Goal: Information Seeking & Learning: Learn about a topic

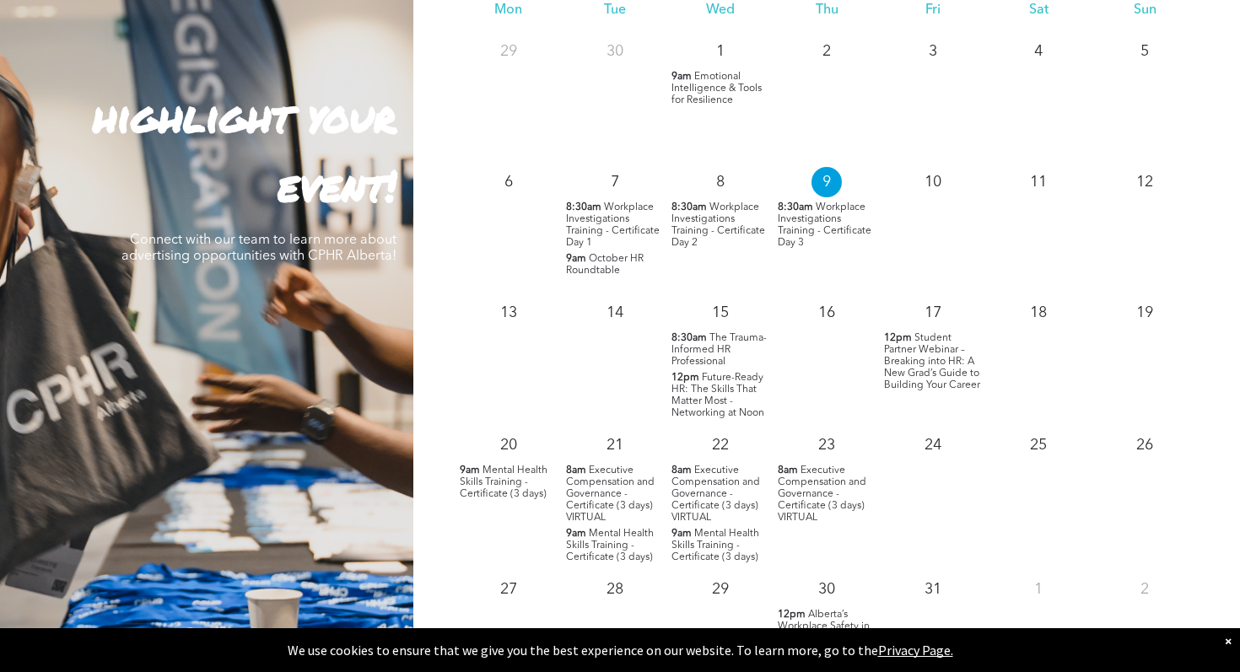
scroll to position [1588, 0]
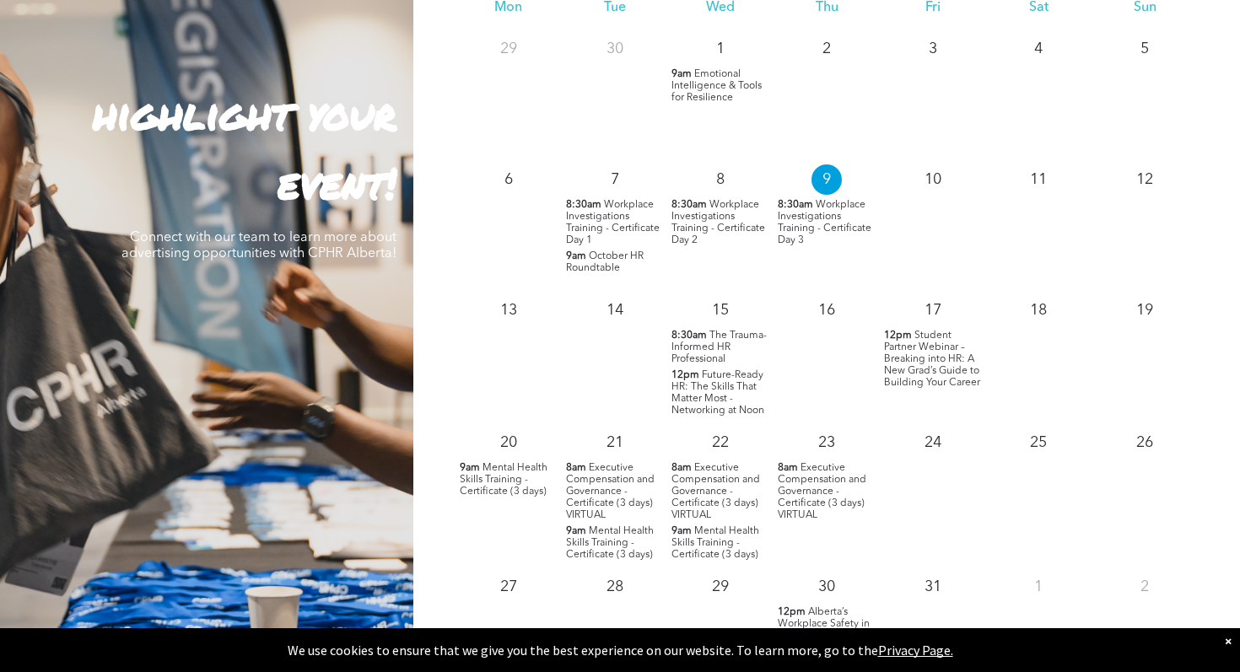
click at [816, 209] on p "8:30am Workplace Investigations Training - Certificate Day 3" at bounding box center [827, 222] width 98 height 47
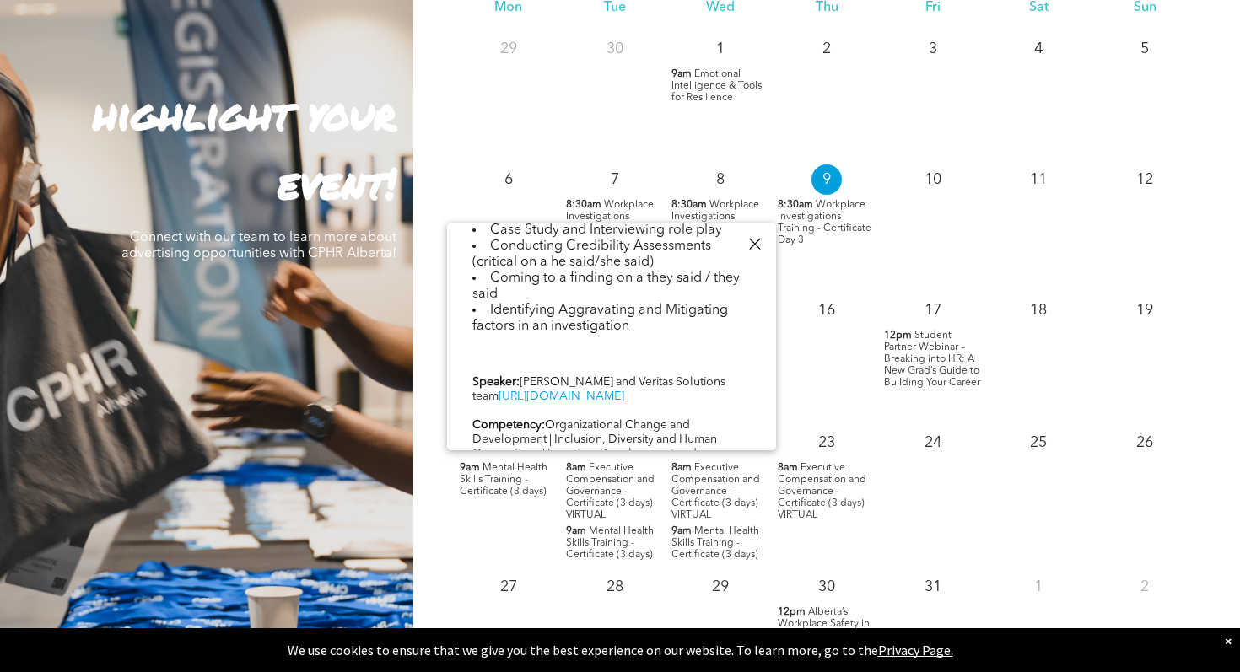
scroll to position [906, 0]
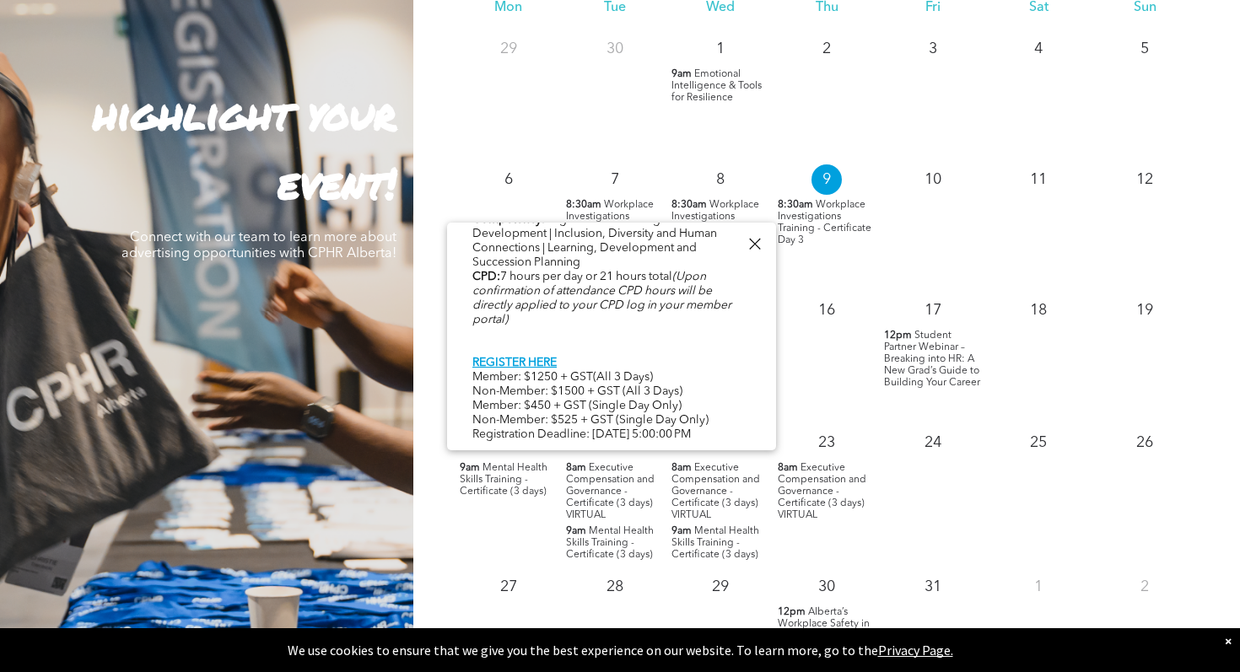
click at [758, 240] on div at bounding box center [754, 244] width 23 height 23
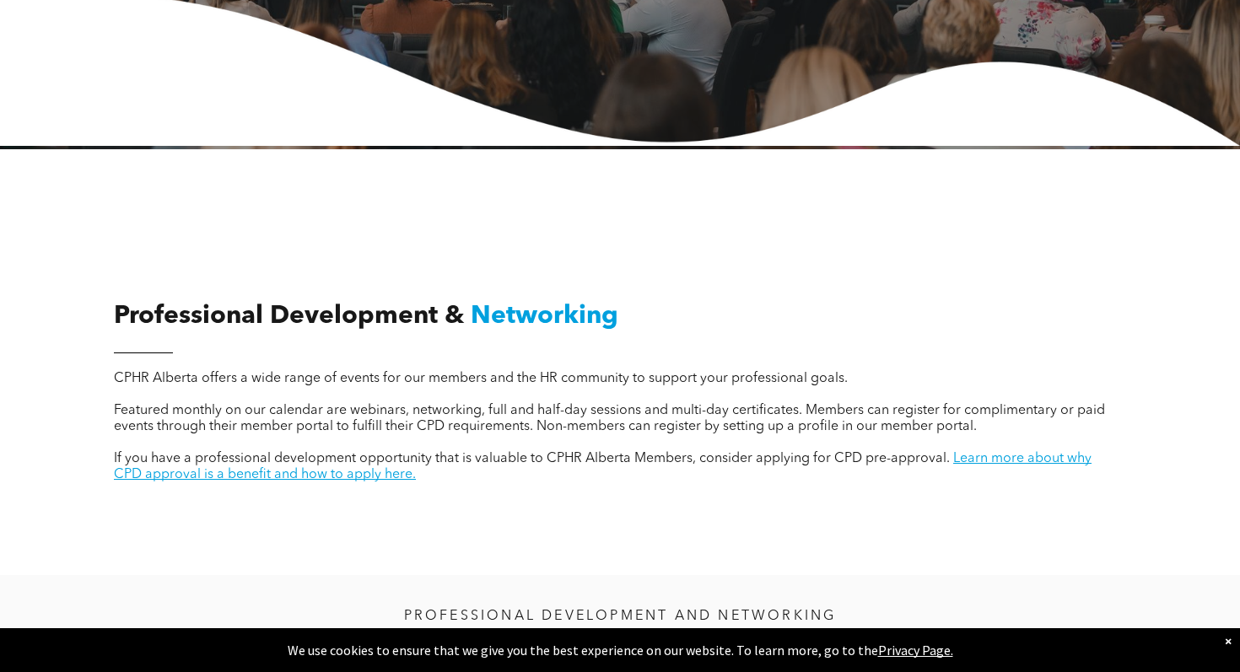
scroll to position [0, 0]
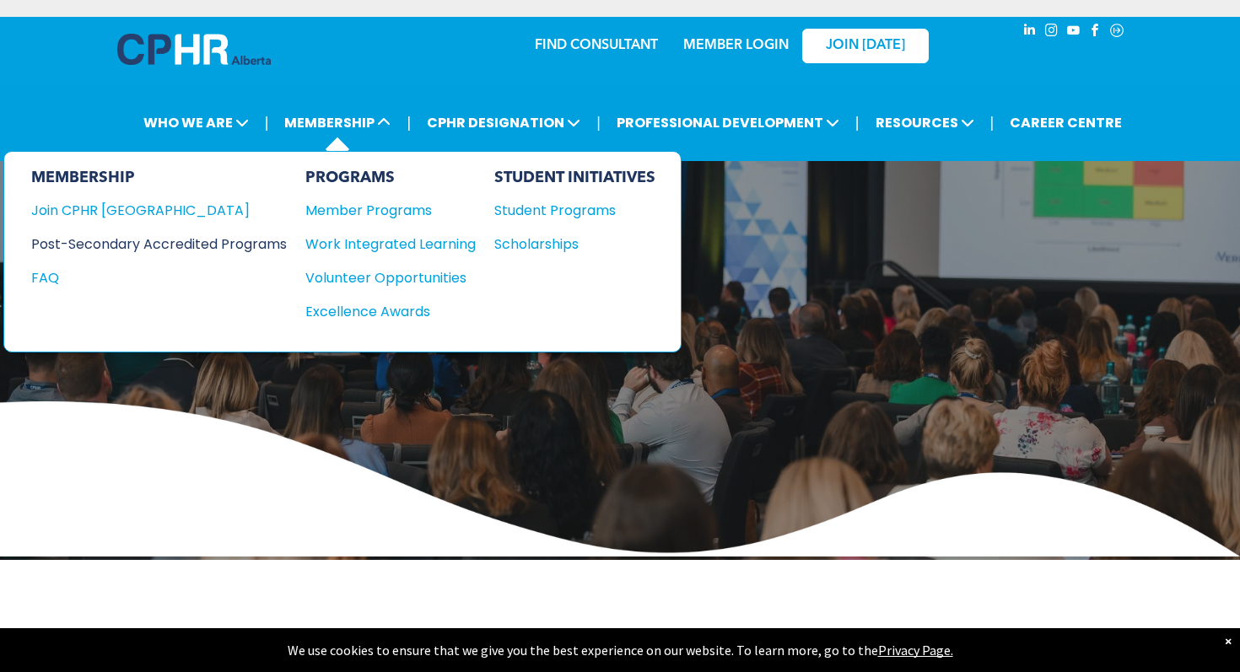
click at [237, 241] on div "Post-Secondary Accredited Programs" at bounding box center [146, 244] width 230 height 21
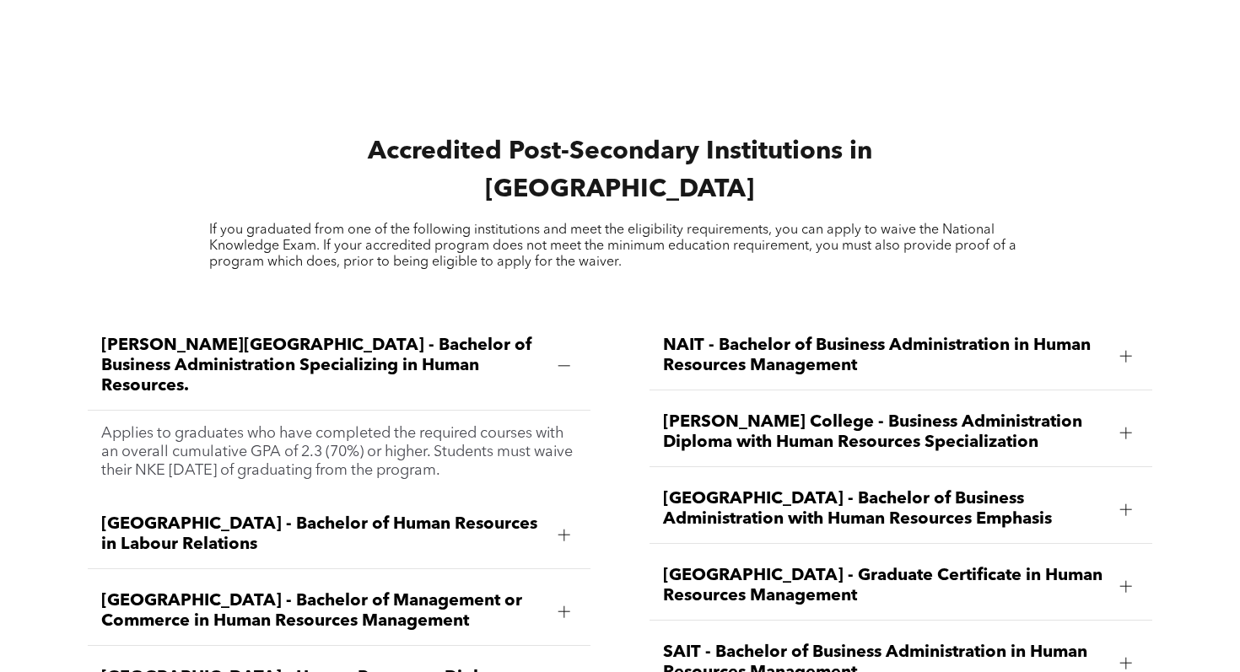
scroll to position [2215, 0]
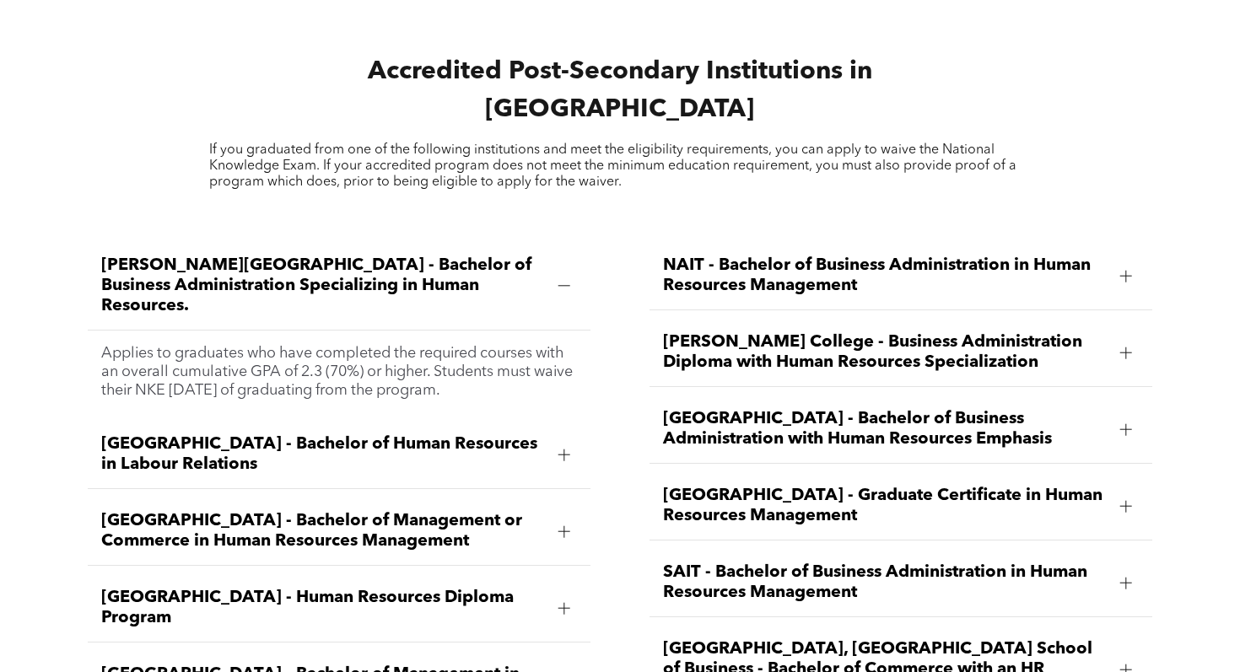
click at [369, 256] on span "[PERSON_NAME][GEOGRAPHIC_DATA] - Bachelor of Business Administration Specializi…" at bounding box center [322, 286] width 443 height 61
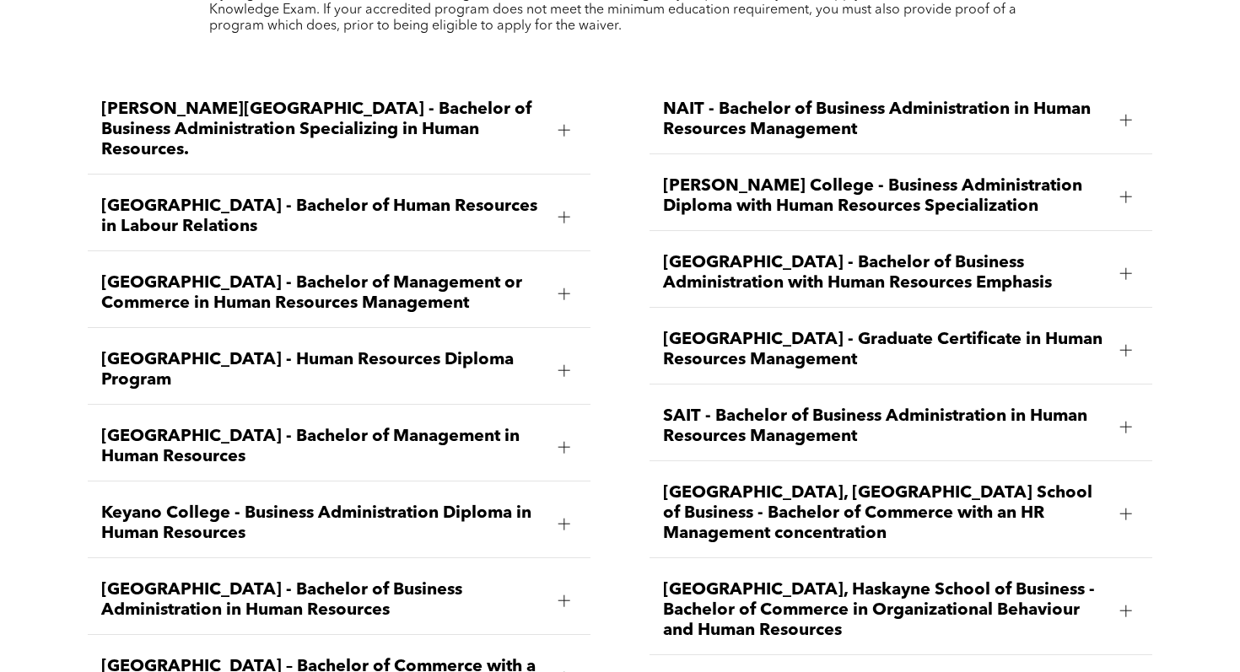
scroll to position [2373, 0]
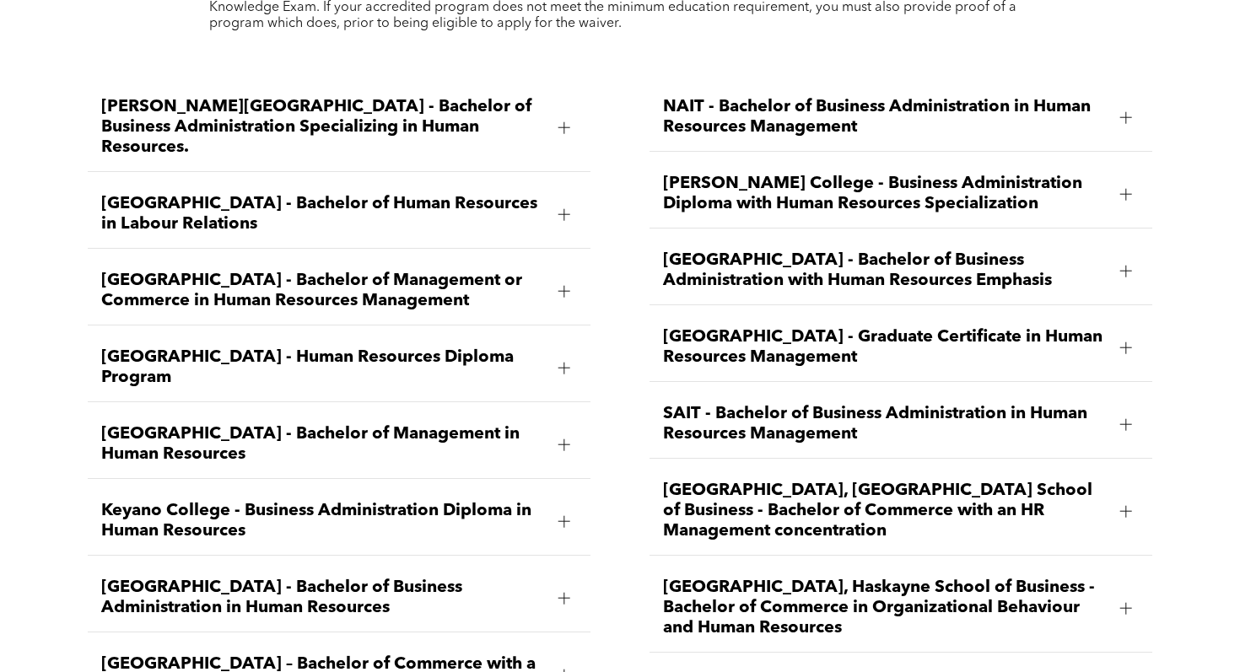
click at [545, 334] on div "[GEOGRAPHIC_DATA] - Human Resources Diploma Program" at bounding box center [339, 368] width 502 height 68
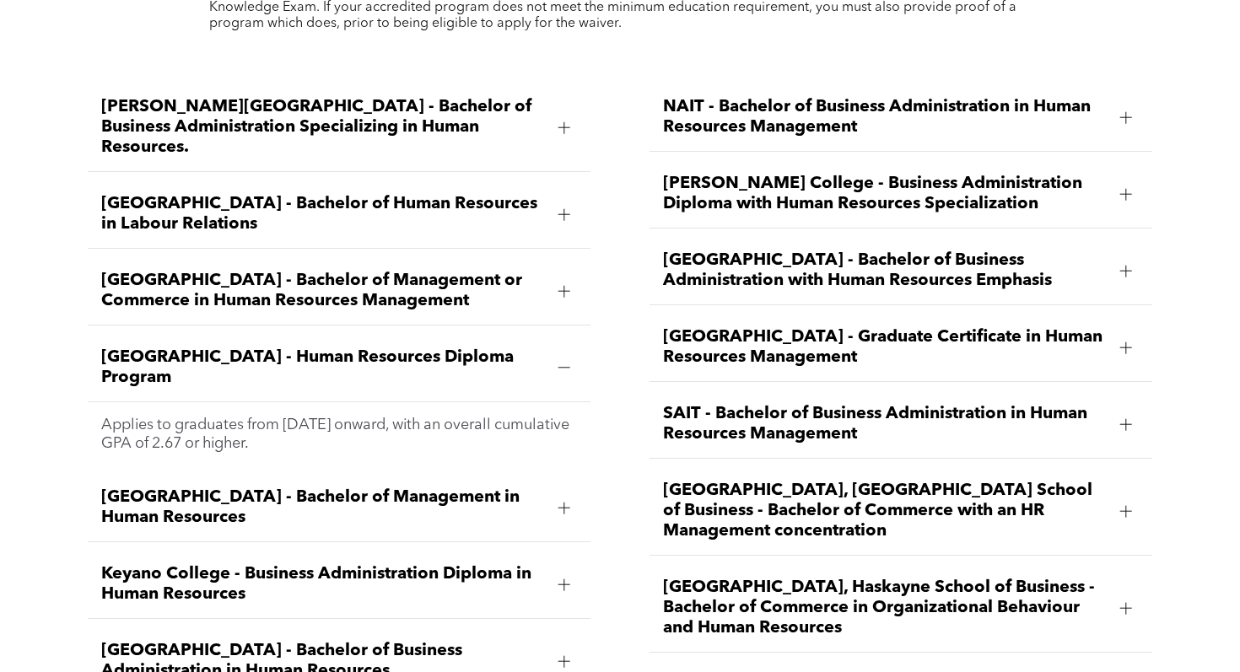
click at [545, 334] on div "[GEOGRAPHIC_DATA] - Human Resources Diploma Program" at bounding box center [339, 368] width 502 height 68
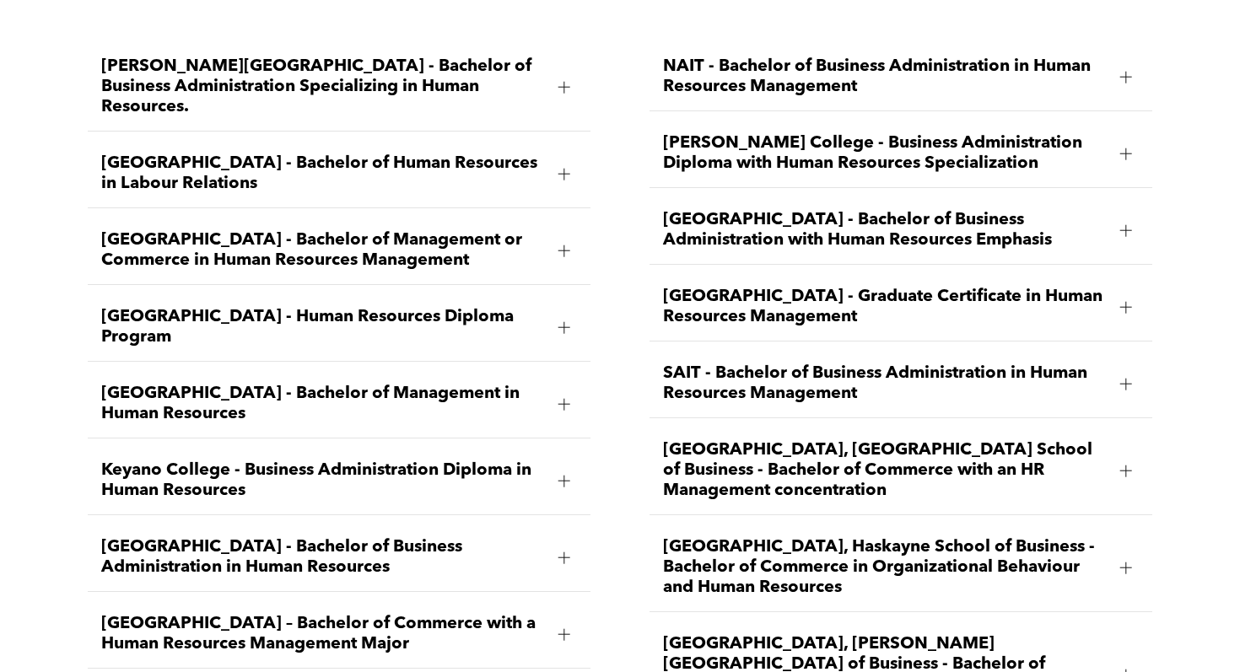
scroll to position [2418, 0]
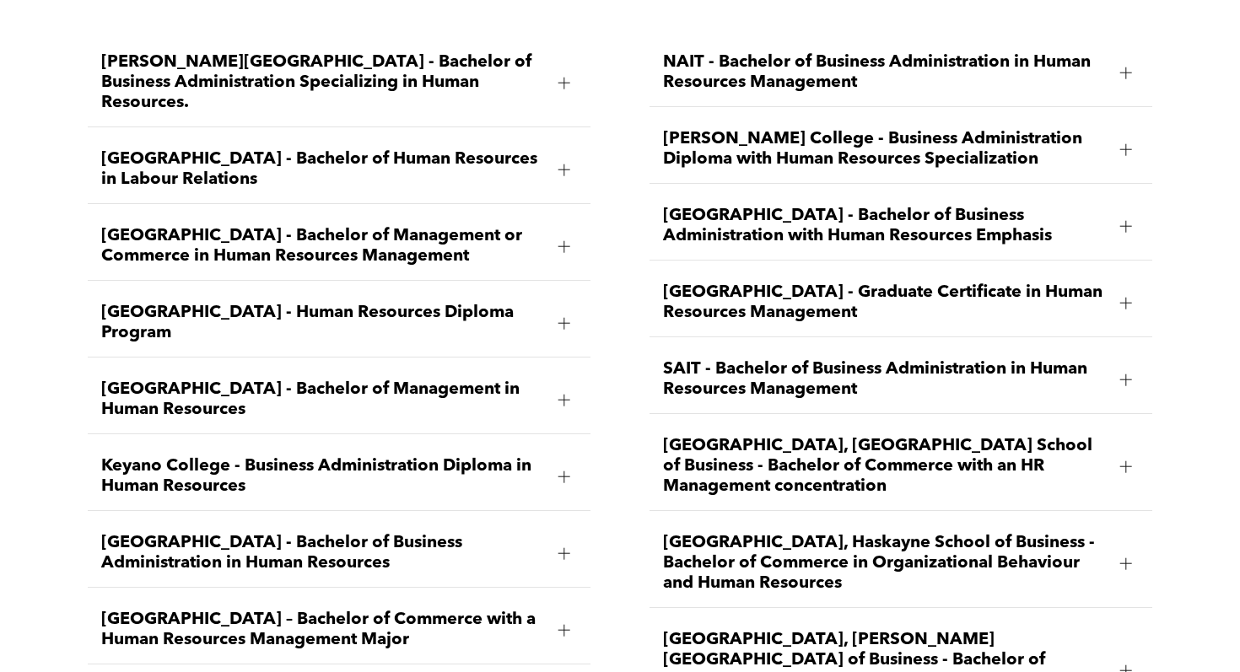
click at [1083, 283] on span "Red Deer Polytechnic - Graduate Certificate in Human Resources Management" at bounding box center [884, 303] width 443 height 40
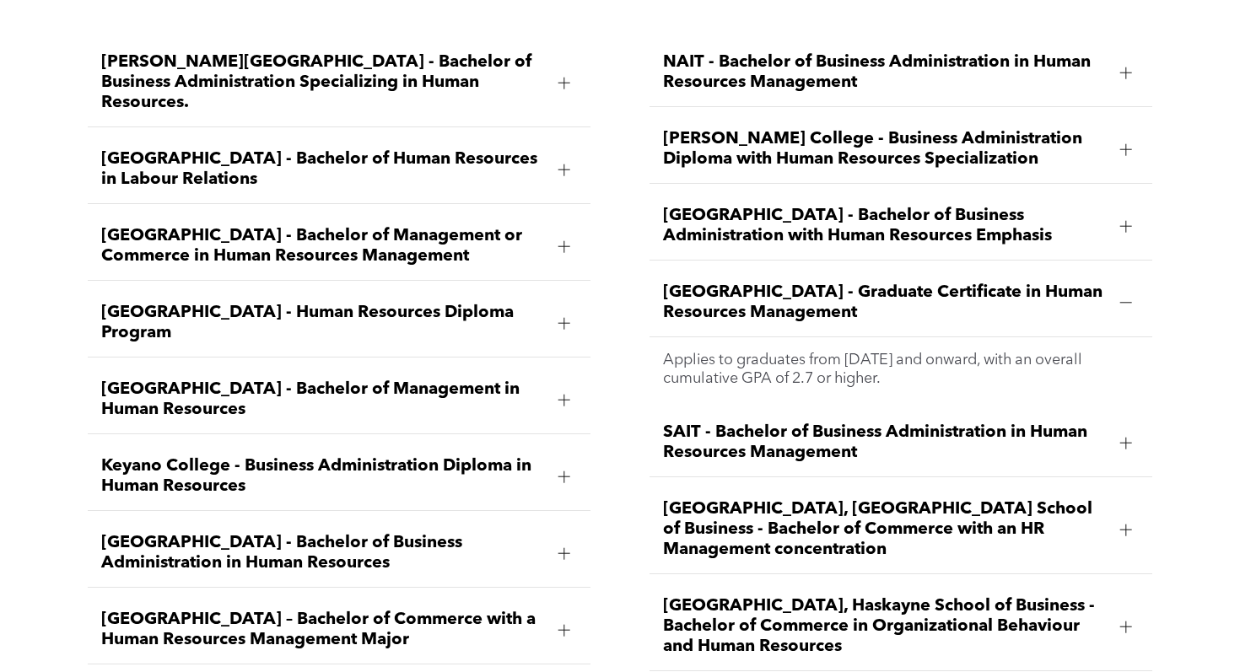
click at [1083, 283] on span "Red Deer Polytechnic - Graduate Certificate in Human Resources Management" at bounding box center [884, 303] width 443 height 40
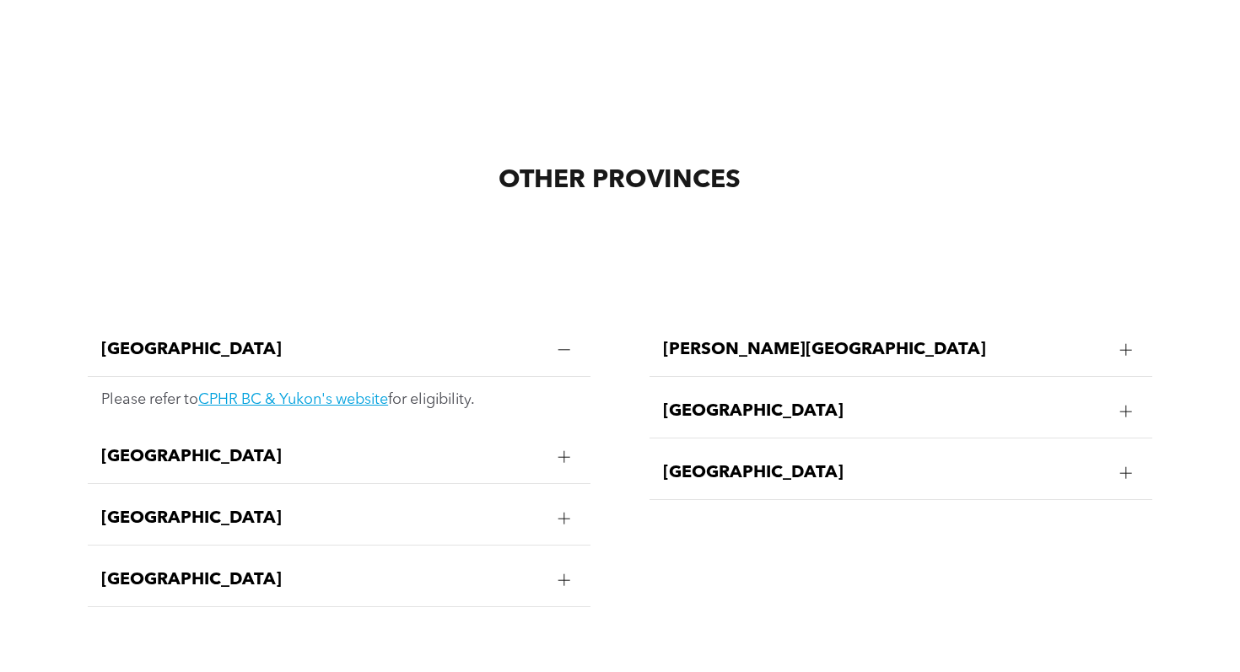
scroll to position [3163, 0]
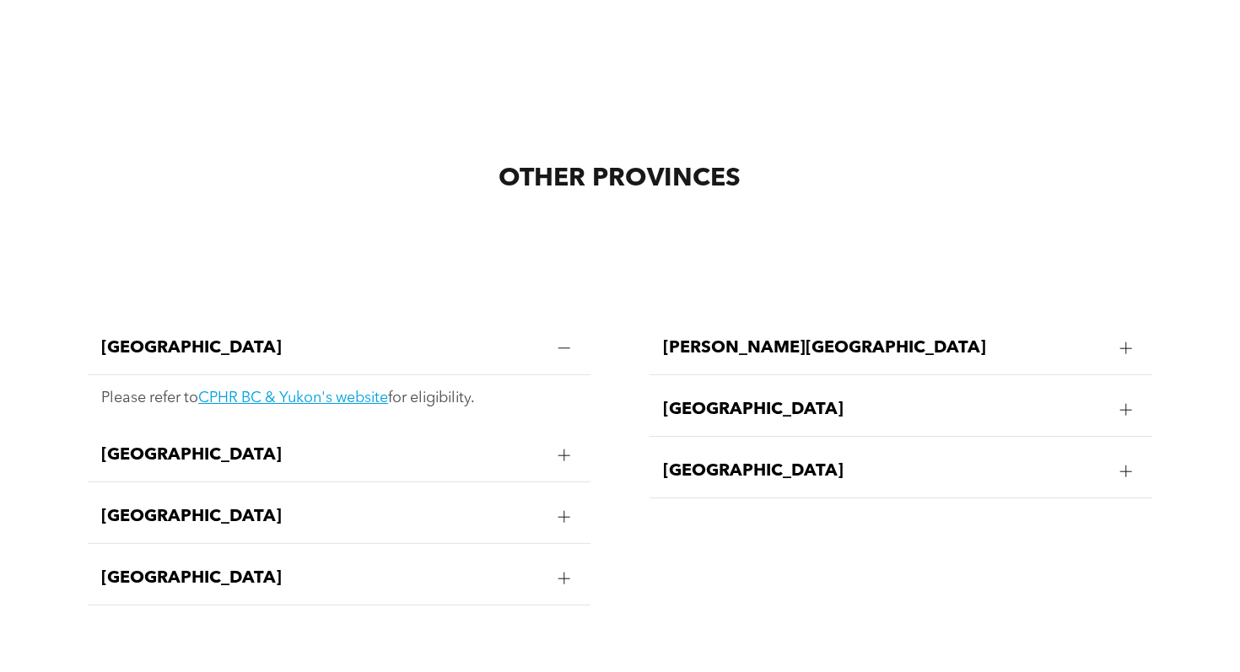
click at [543, 445] on span "Manitoba" at bounding box center [322, 455] width 443 height 20
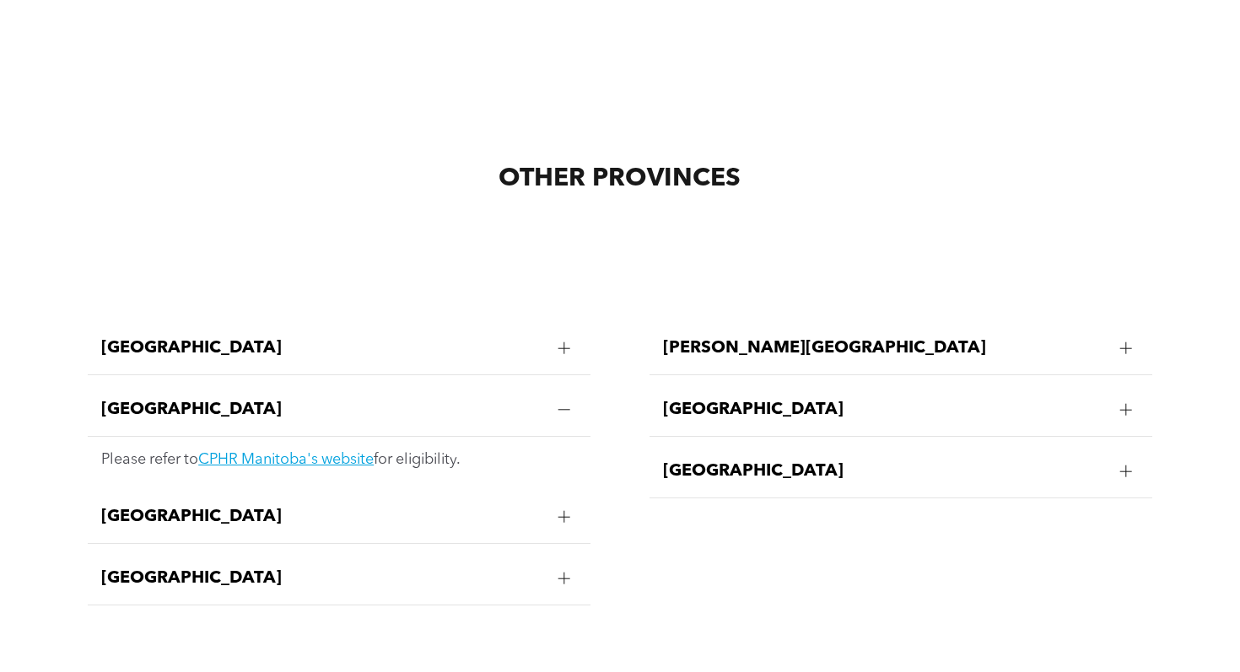
drag, startPoint x: 543, startPoint y: 378, endPoint x: 572, endPoint y: 337, distance: 49.6
click at [572, 384] on li "Manitoba Please refer to CPHR Manitoba's website for eligibility." at bounding box center [339, 433] width 502 height 99
click at [572, 397] on div at bounding box center [564, 409] width 25 height 25
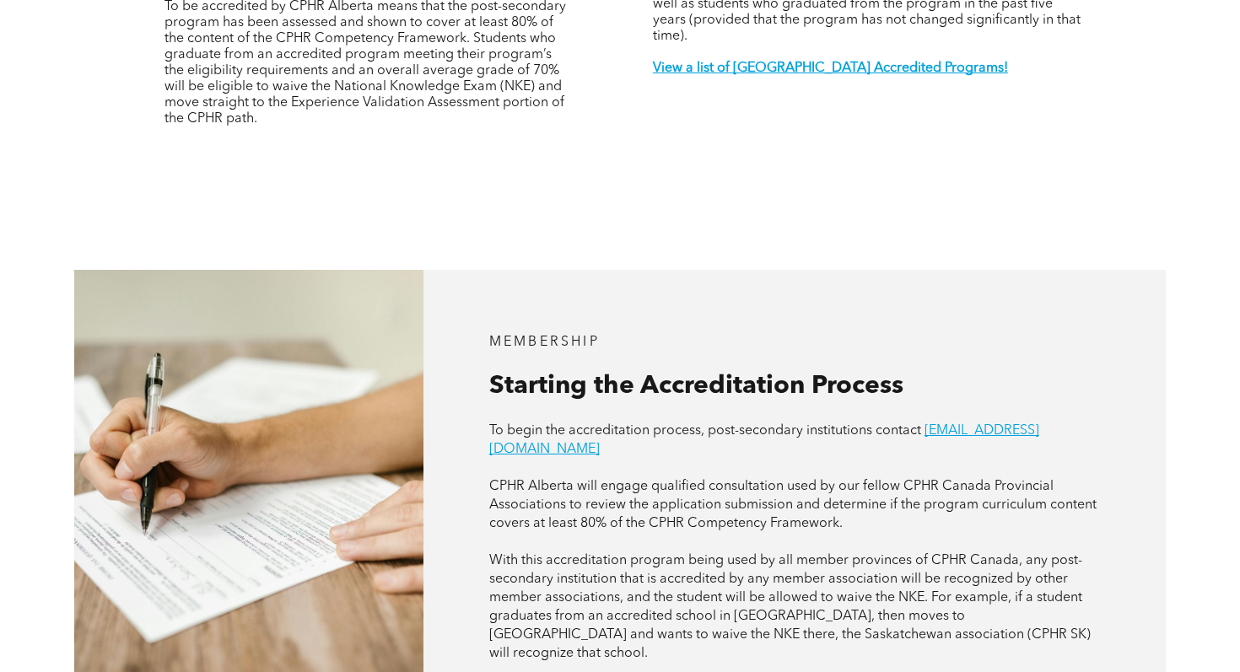
scroll to position [0, 0]
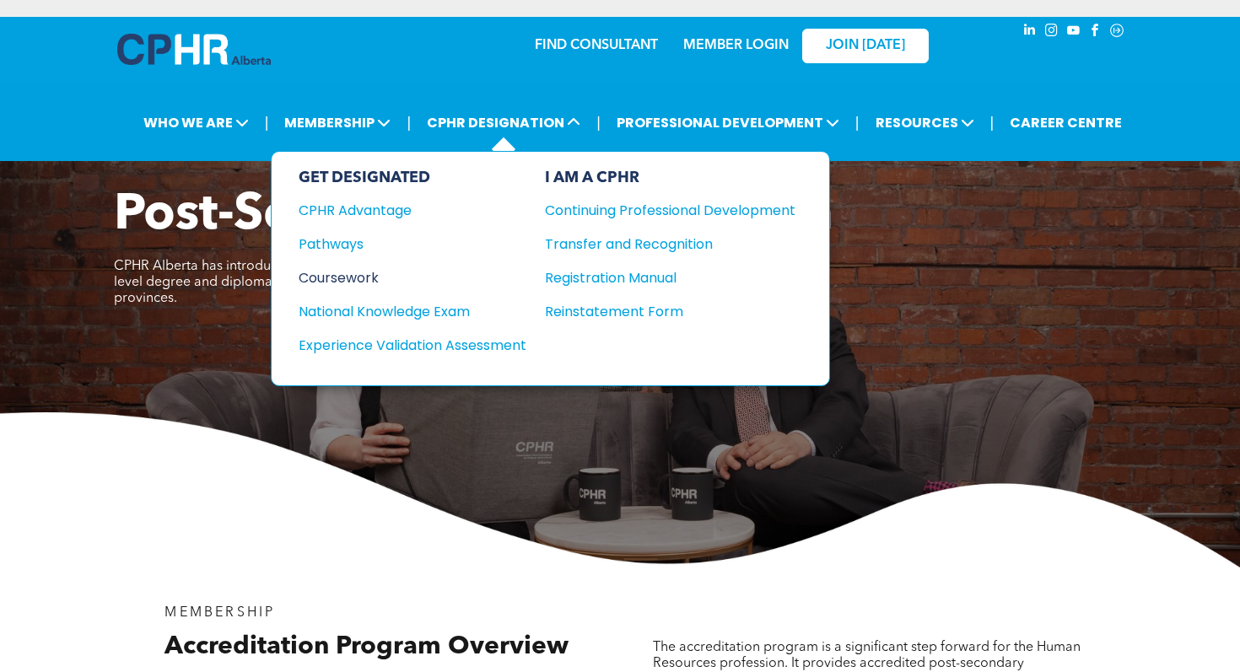
click at [345, 267] on div "Coursework" at bounding box center [401, 277] width 205 height 21
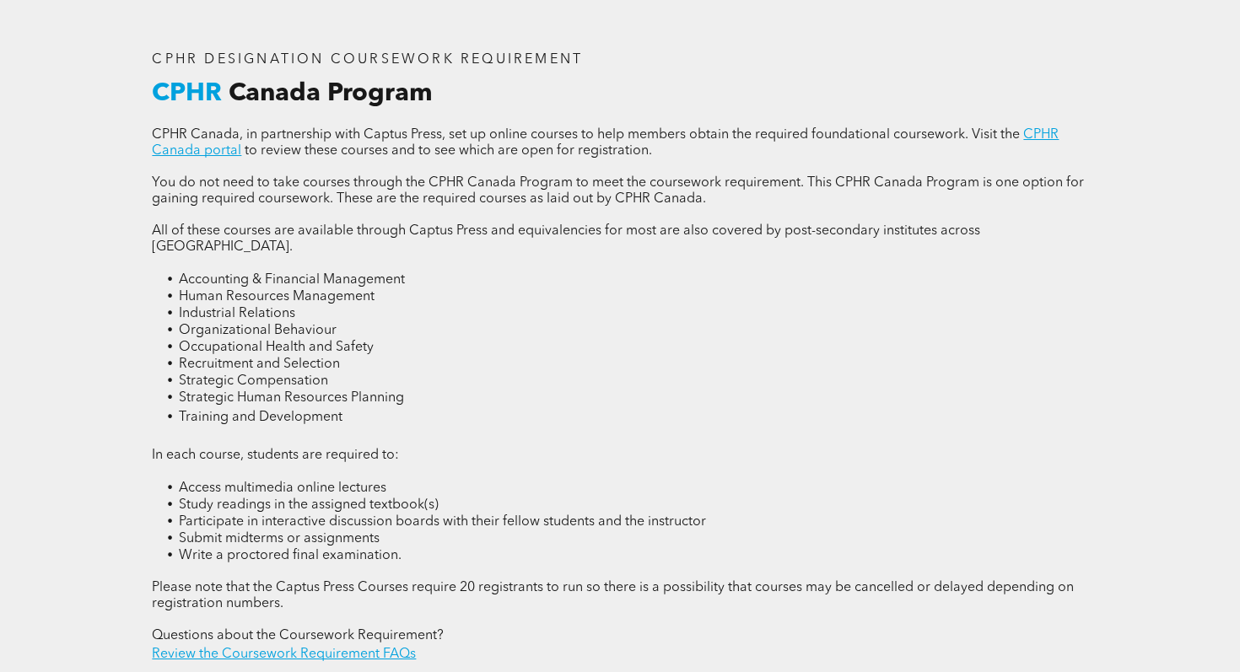
scroll to position [2172, 0]
drag, startPoint x: 143, startPoint y: 96, endPoint x: 471, endPoint y: 89, distance: 327.3
click at [471, 89] on div "CPHR DESIGNATION COURSEWORK REQUIREMENT CPHR Canada Program CPHR Canada, in par…" at bounding box center [619, 359] width 962 height 639
click at [471, 89] on h3 "CPHR Canada Program" at bounding box center [619, 94] width 935 height 30
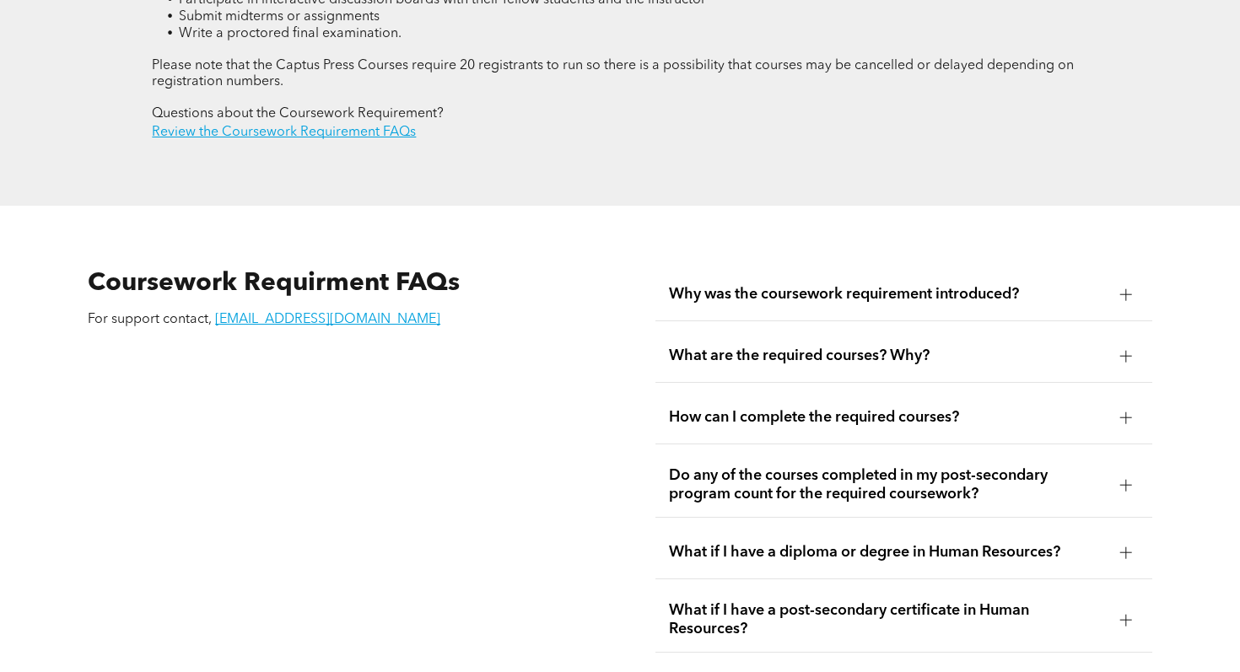
scroll to position [2716, 0]
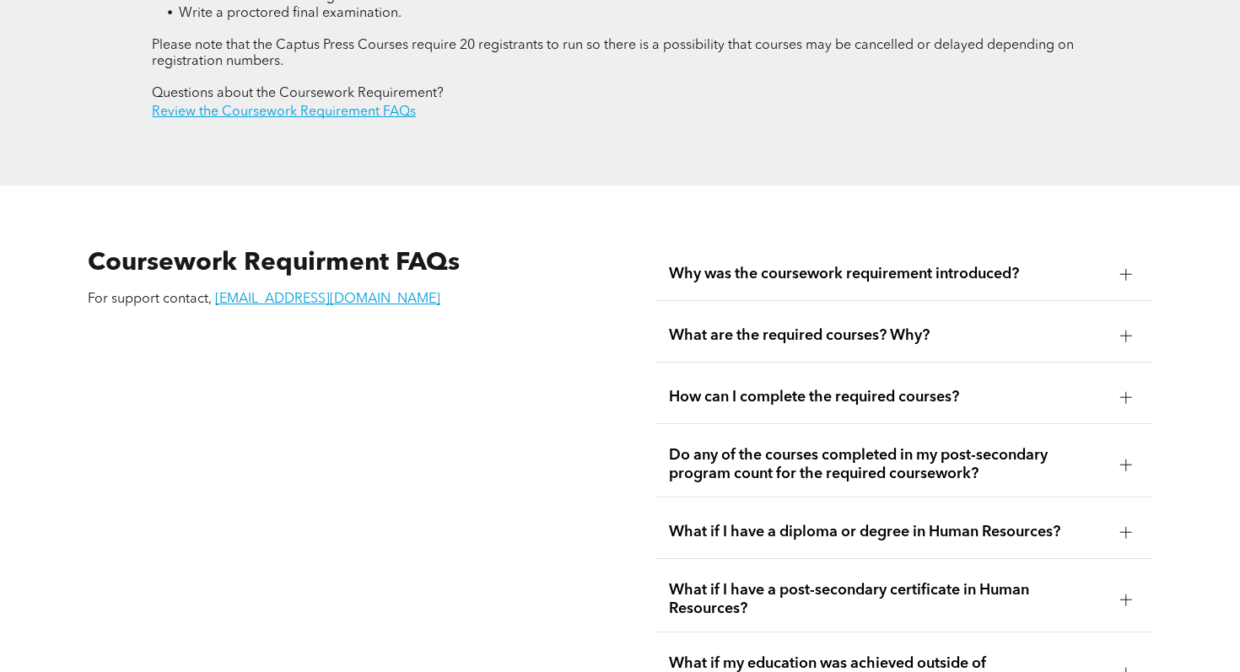
click at [1122, 268] on div at bounding box center [1126, 274] width 12 height 12
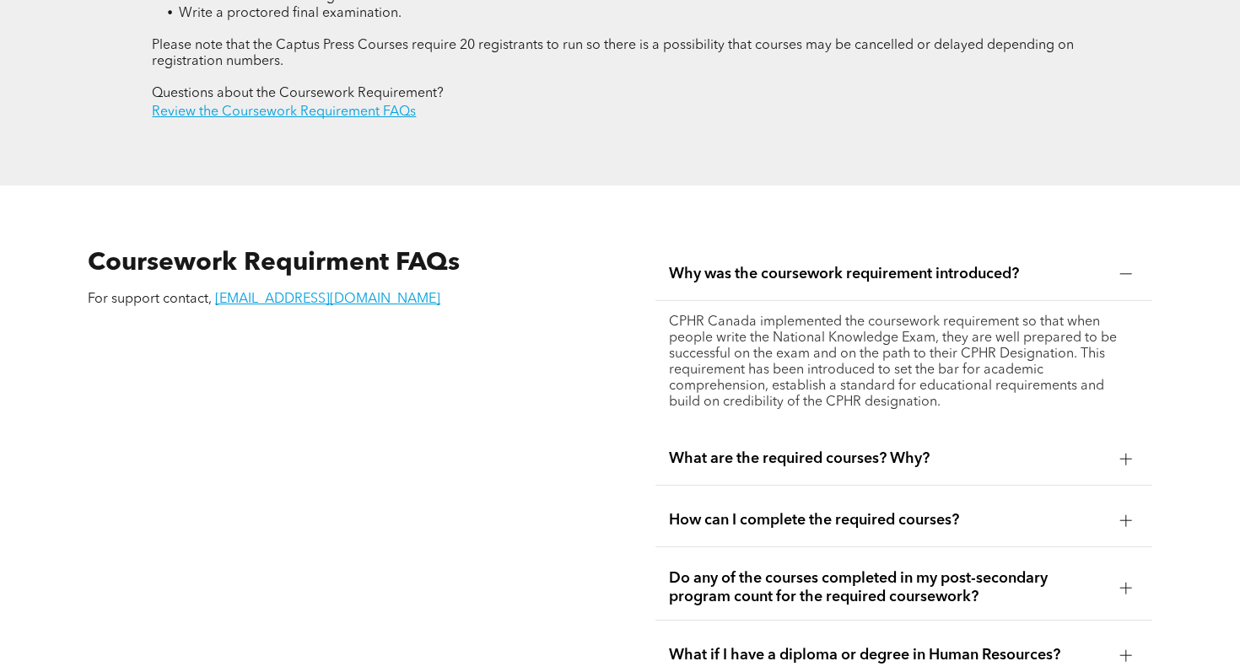
click at [1122, 268] on div at bounding box center [1126, 274] width 12 height 12
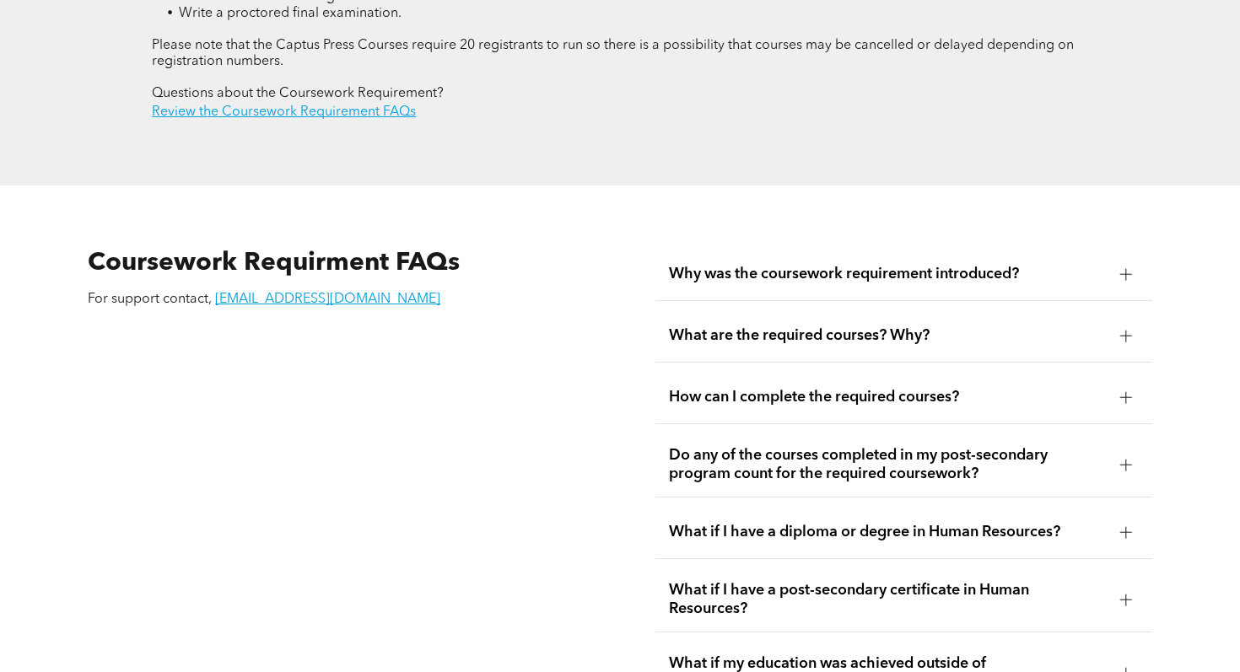
click at [1126, 310] on div "What are the required courses? Why?" at bounding box center [903, 336] width 497 height 53
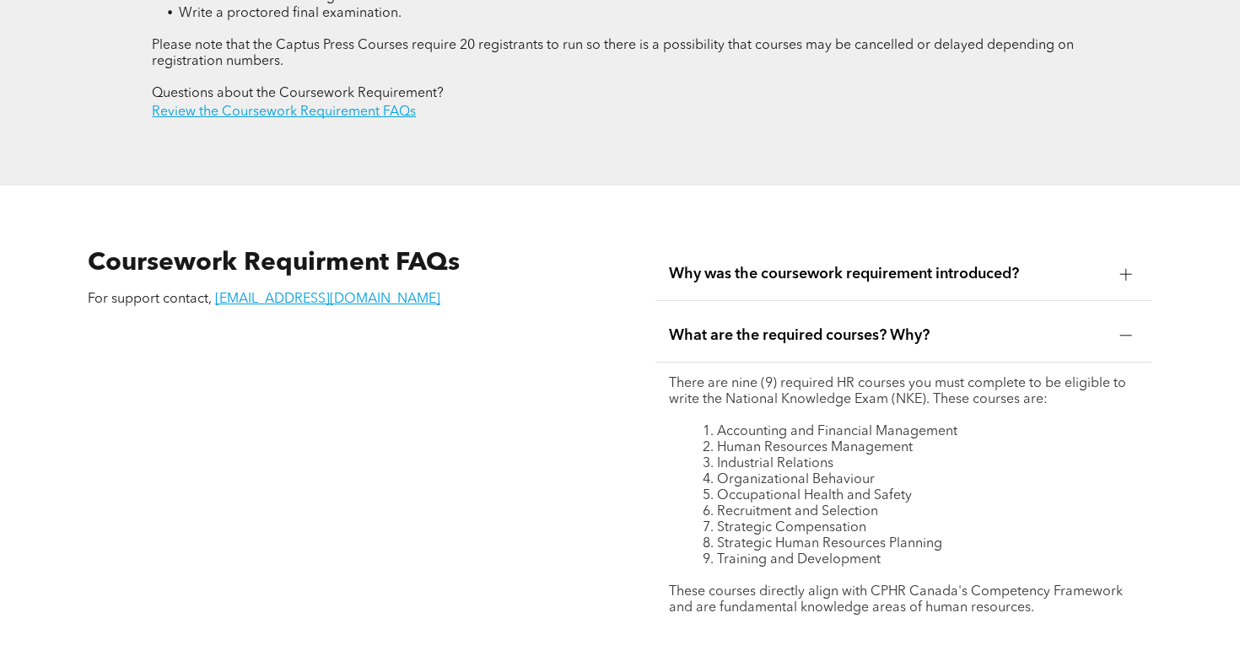
click at [1126, 323] on div at bounding box center [1125, 335] width 25 height 25
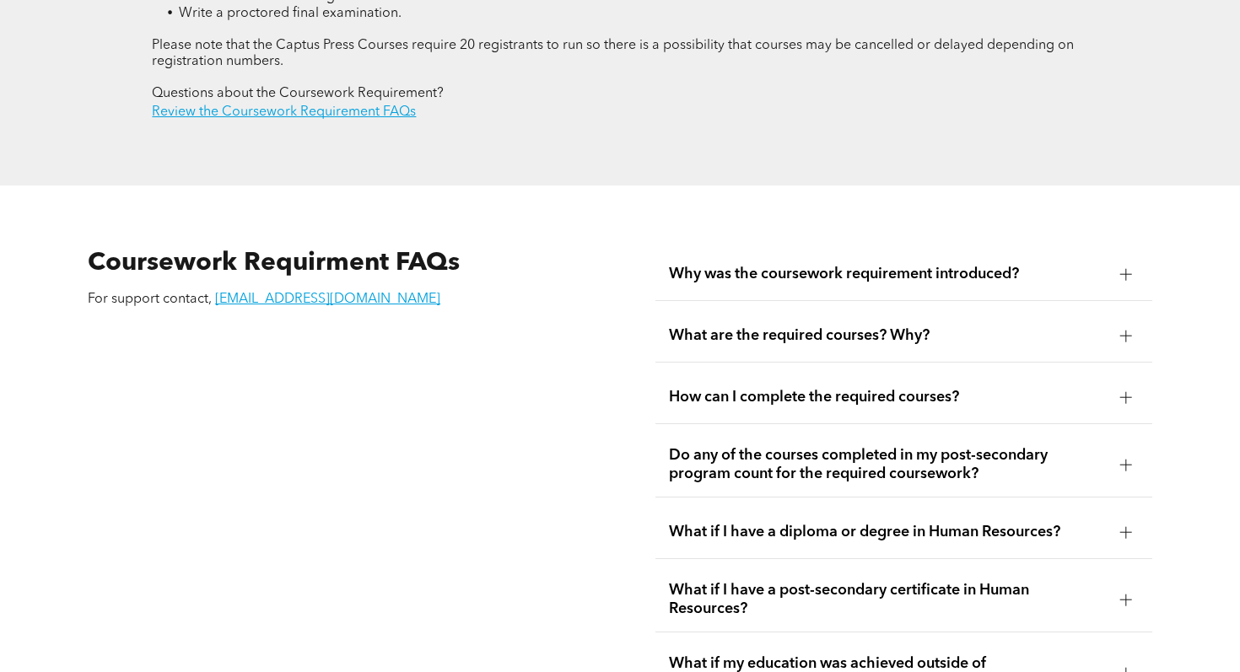
click at [1125, 391] on div at bounding box center [1125, 397] width 1 height 12
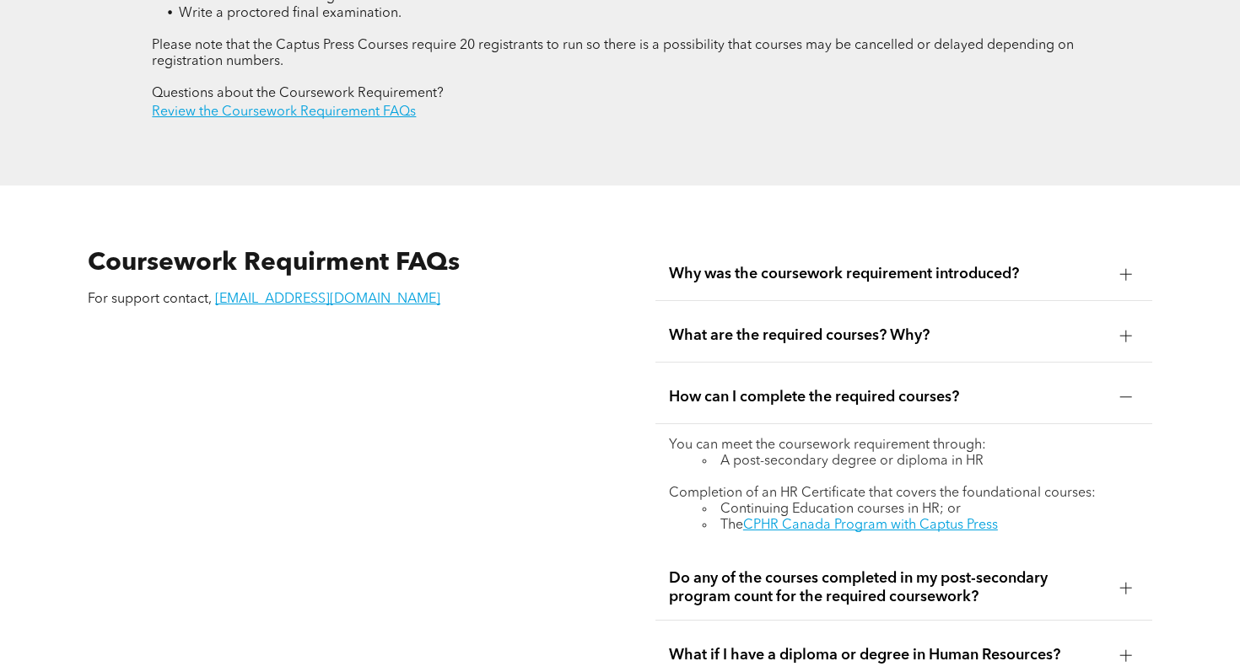
click at [1125, 391] on div at bounding box center [1125, 397] width 1 height 12
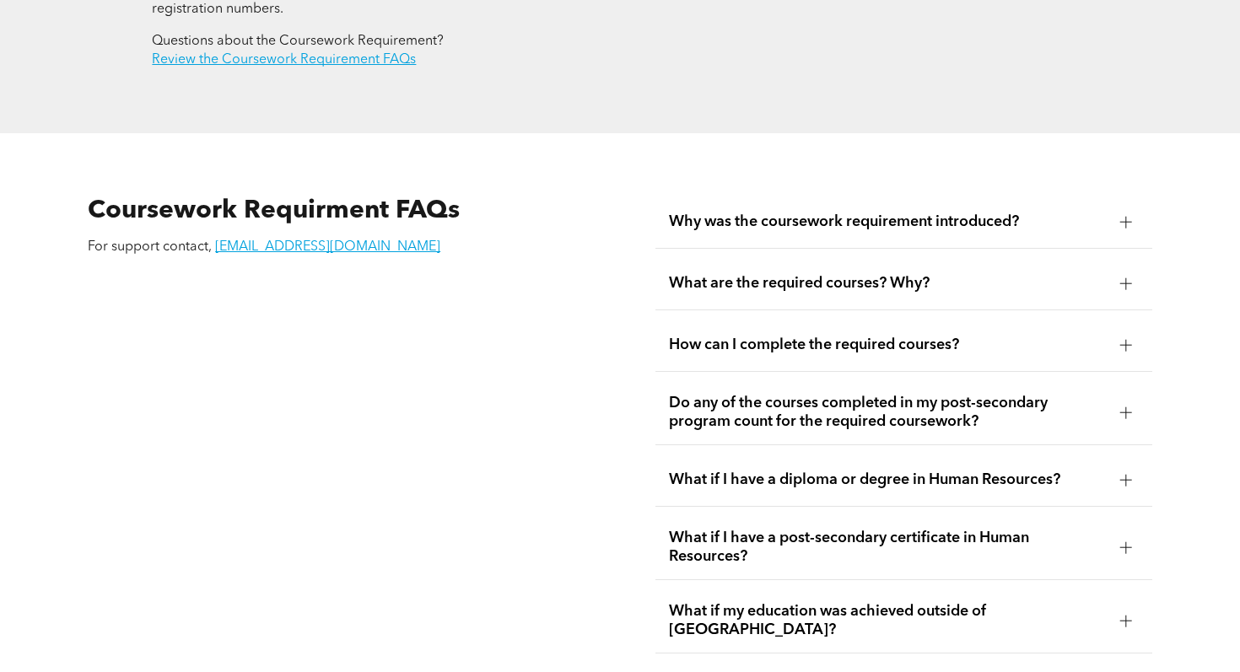
scroll to position [2796, 0]
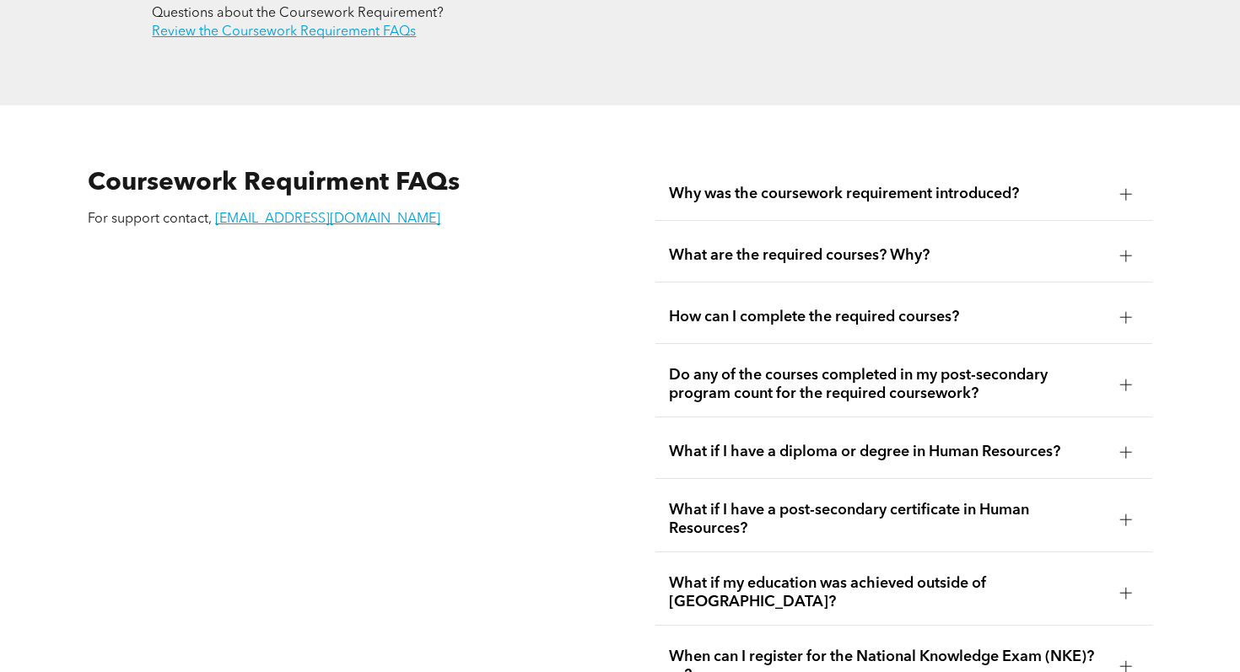
click at [1120, 446] on div at bounding box center [1126, 452] width 12 height 12
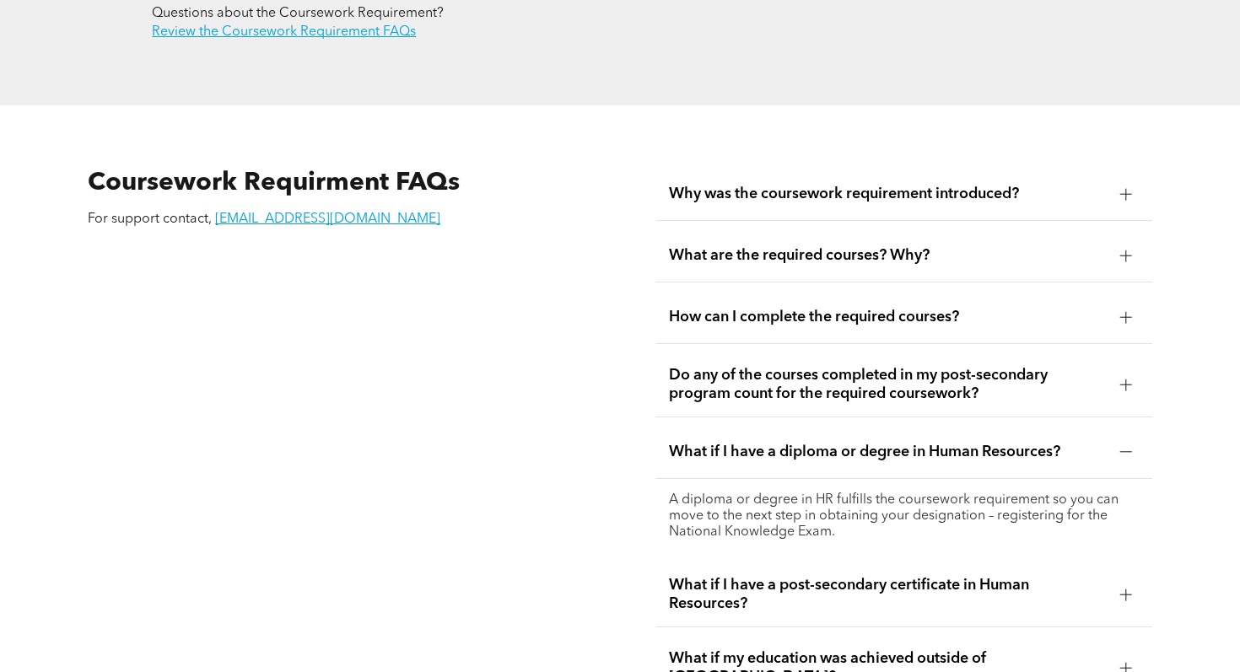
click at [1120, 446] on div at bounding box center [1126, 452] width 12 height 12
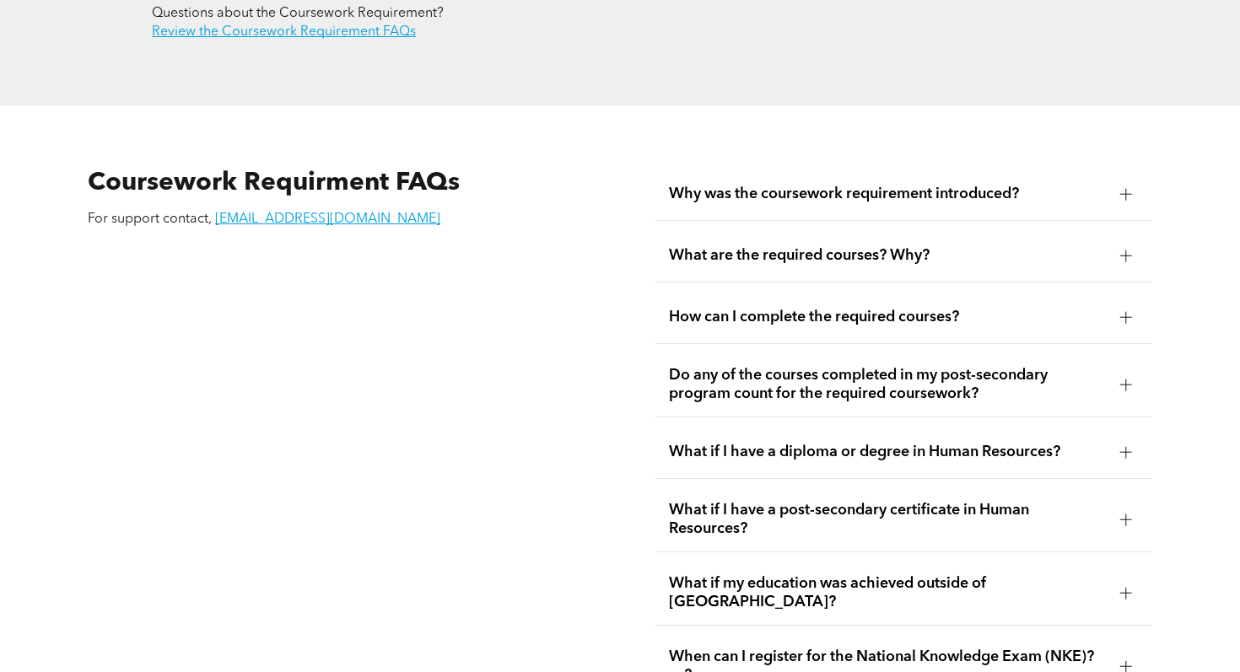
click at [1131, 514] on div at bounding box center [1126, 520] width 12 height 12
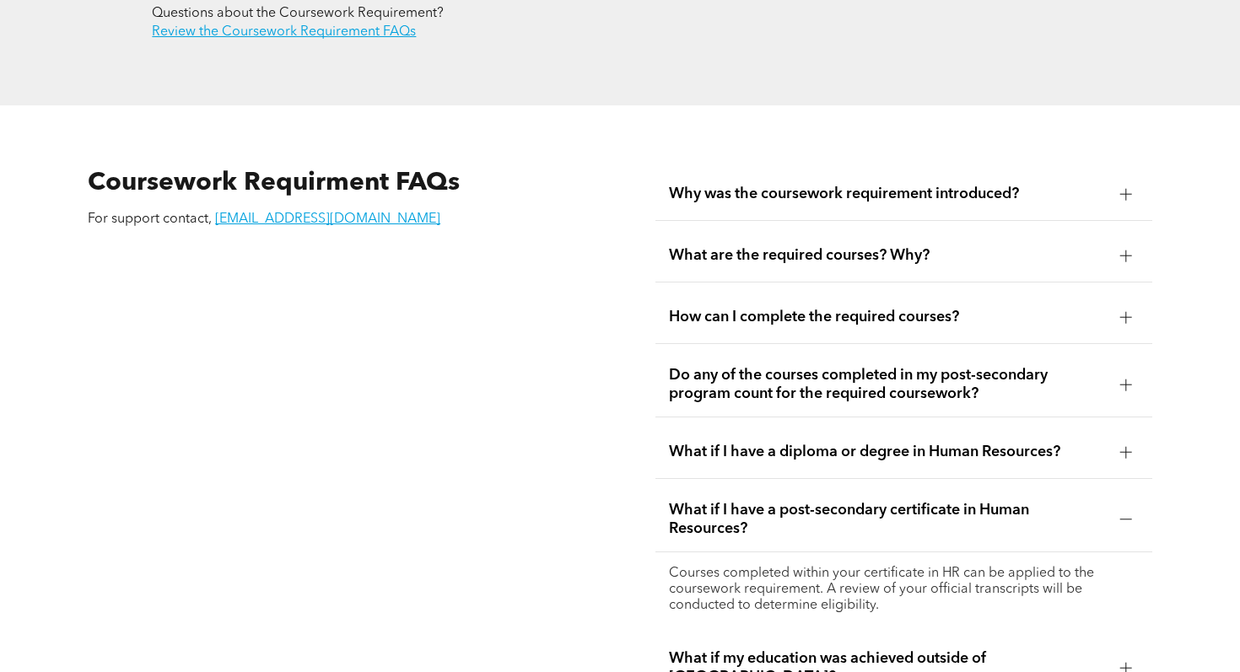
click at [1131, 514] on div at bounding box center [1126, 520] width 12 height 12
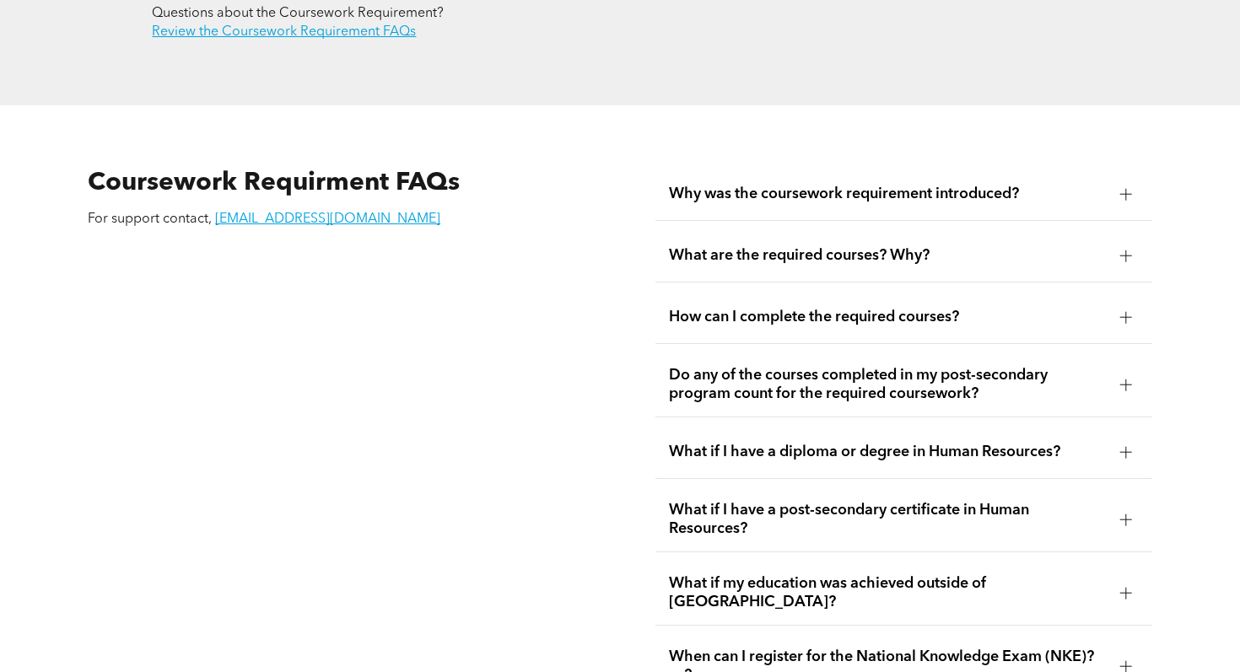
click at [1123, 580] on div at bounding box center [1125, 592] width 25 height 25
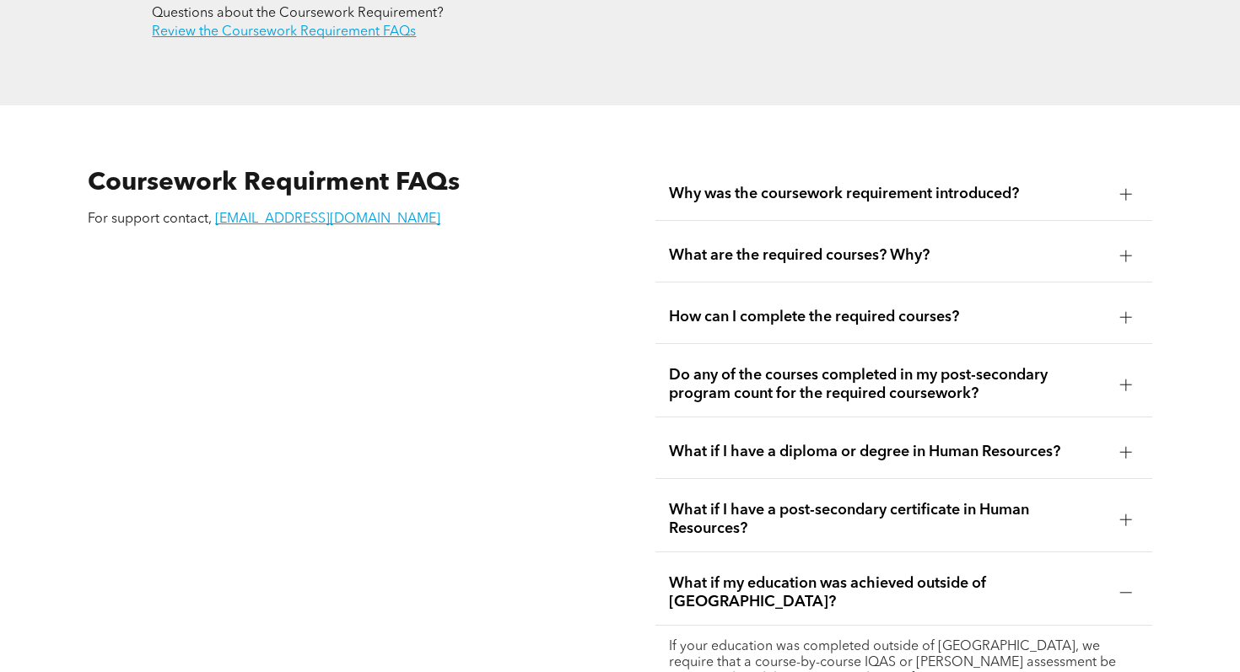
click at [1123, 580] on div at bounding box center [1125, 592] width 25 height 25
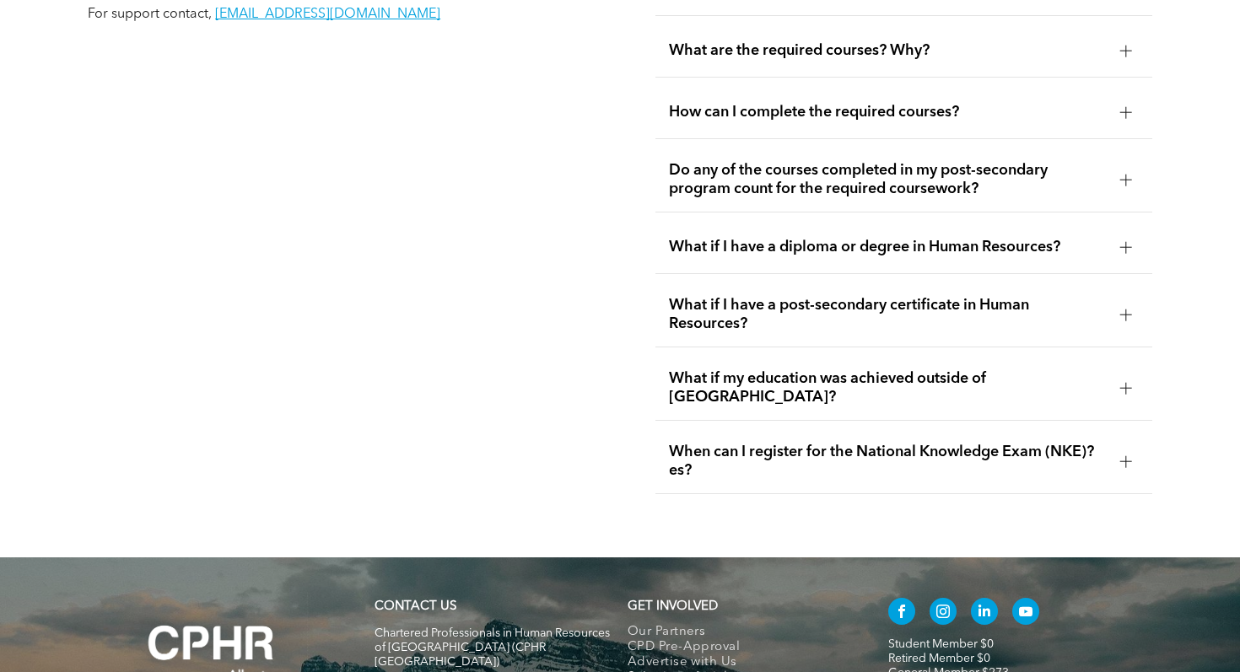
scroll to position [3002, 0]
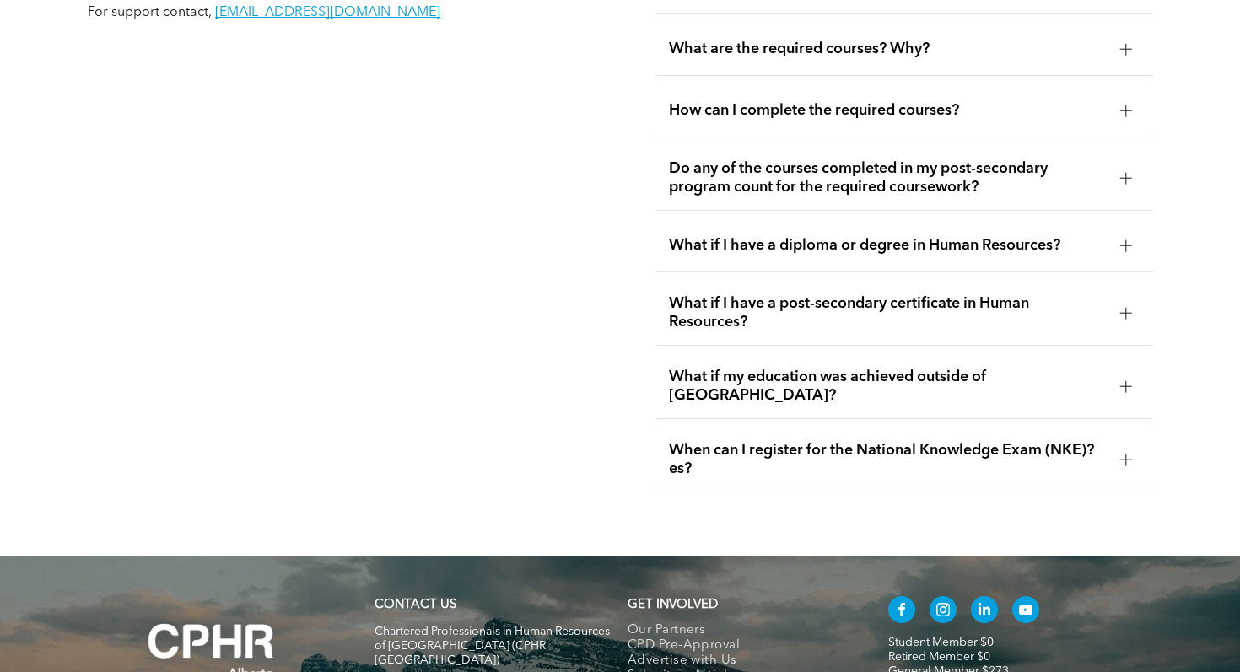
click at [1132, 447] on div at bounding box center [1125, 459] width 25 height 25
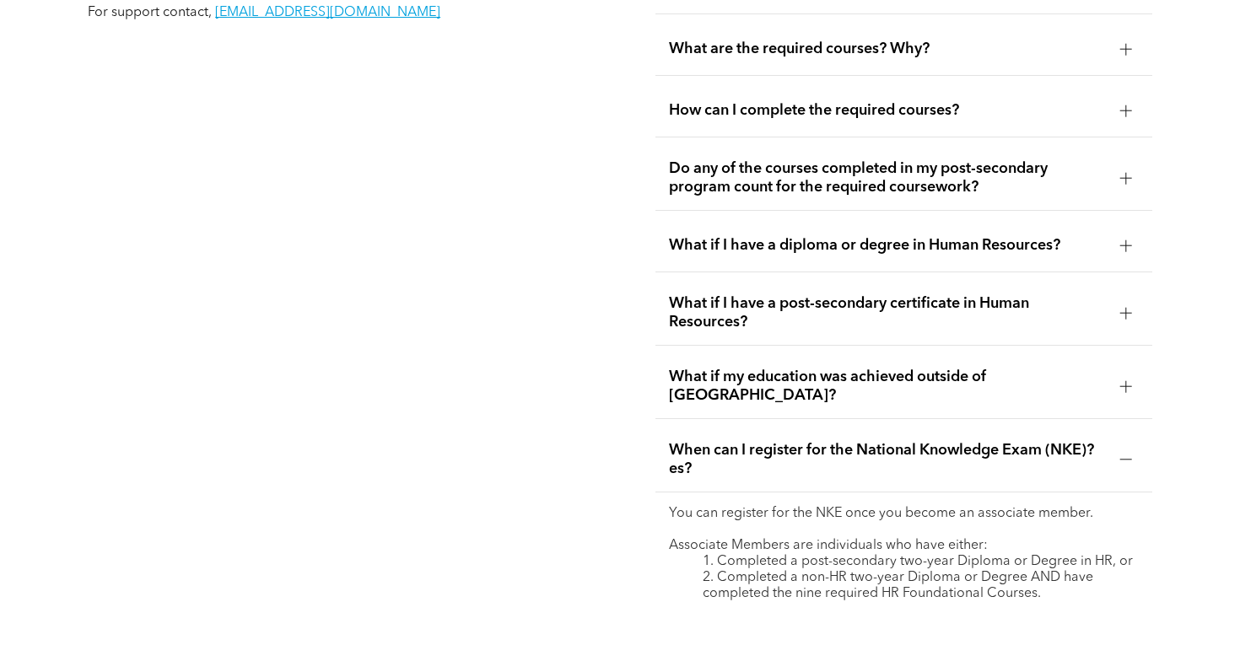
click at [1132, 447] on div at bounding box center [1125, 459] width 25 height 25
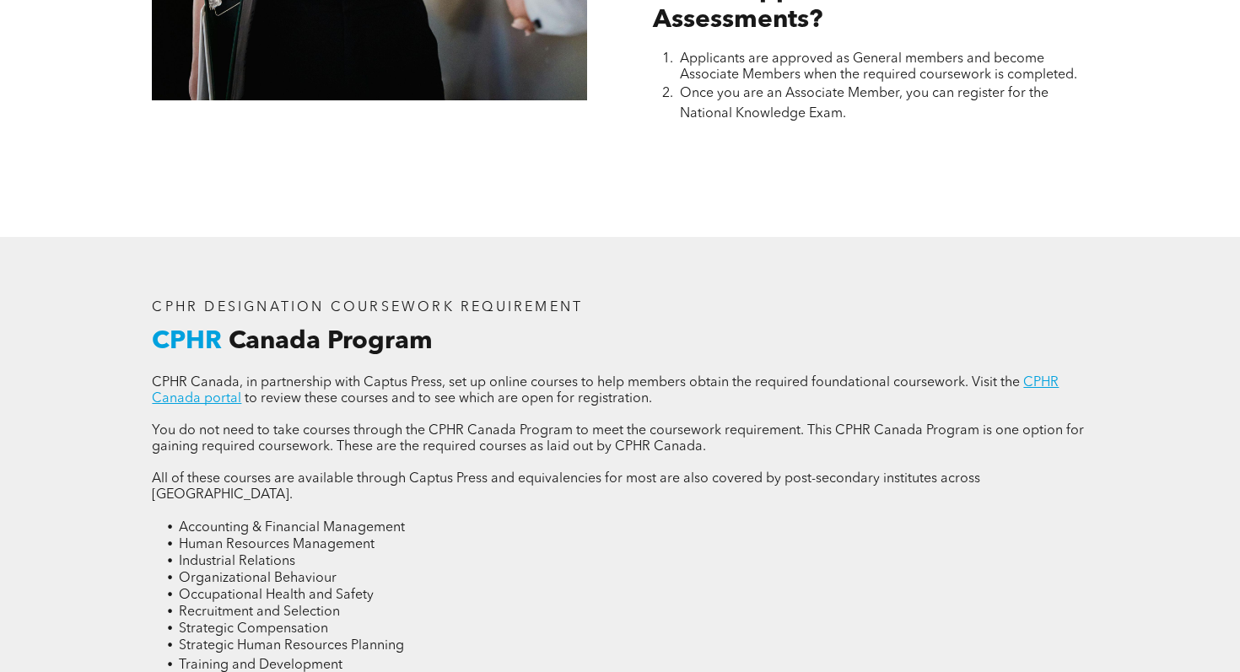
scroll to position [1921, 0]
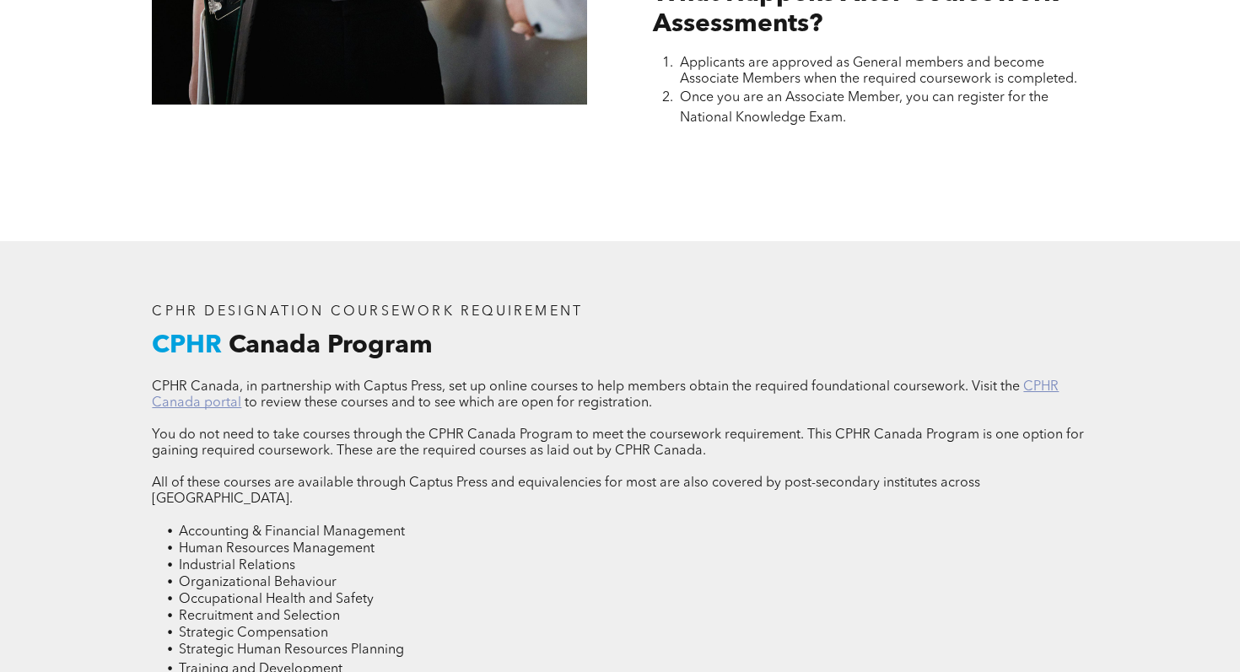
click at [1051, 385] on link "CPHR Canada portal" at bounding box center [605, 395] width 907 height 30
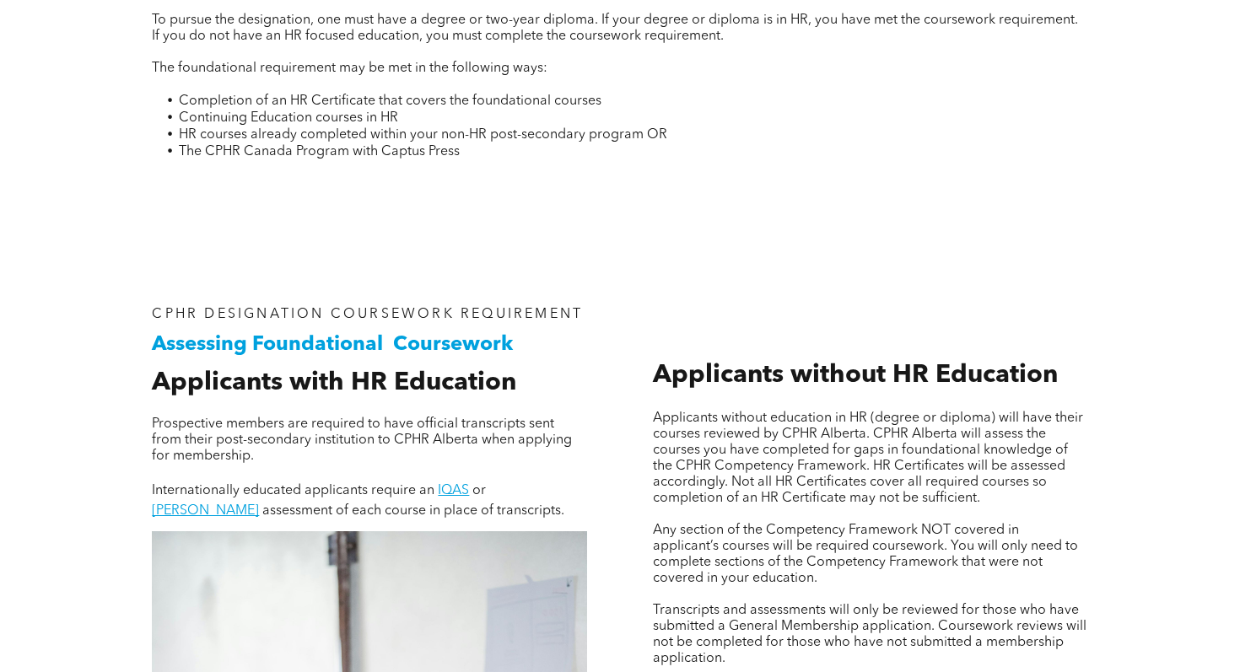
scroll to position [0, 0]
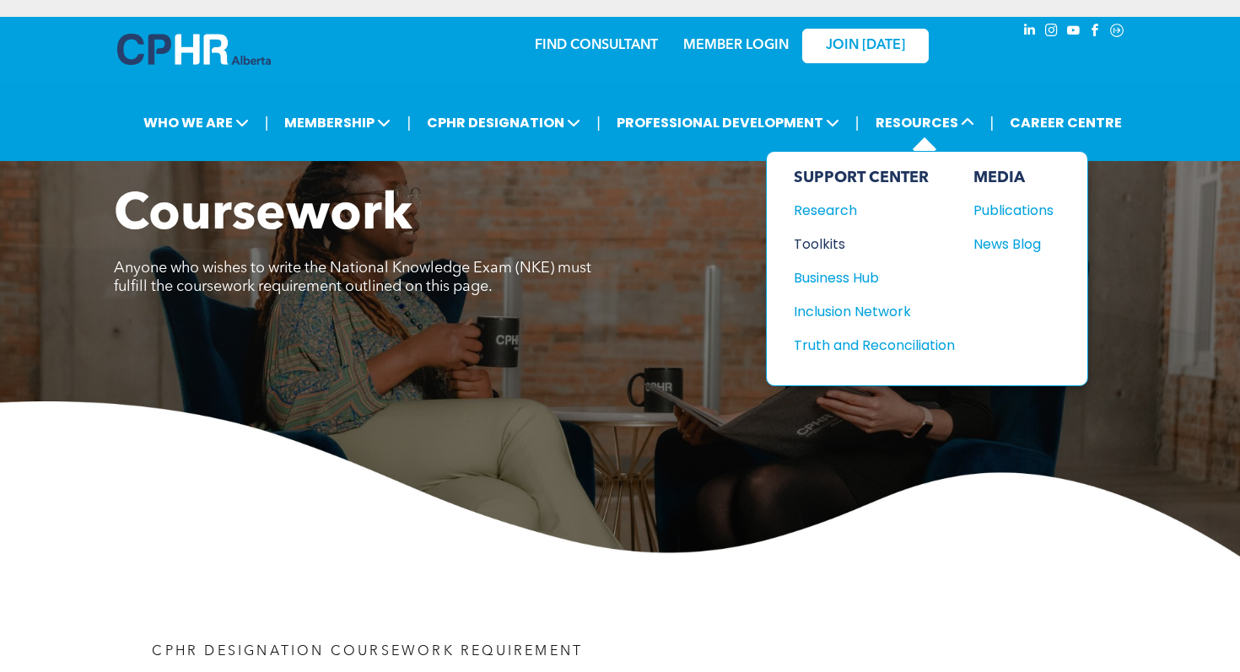
click at [828, 244] on div "Toolkits" at bounding box center [866, 244] width 145 height 21
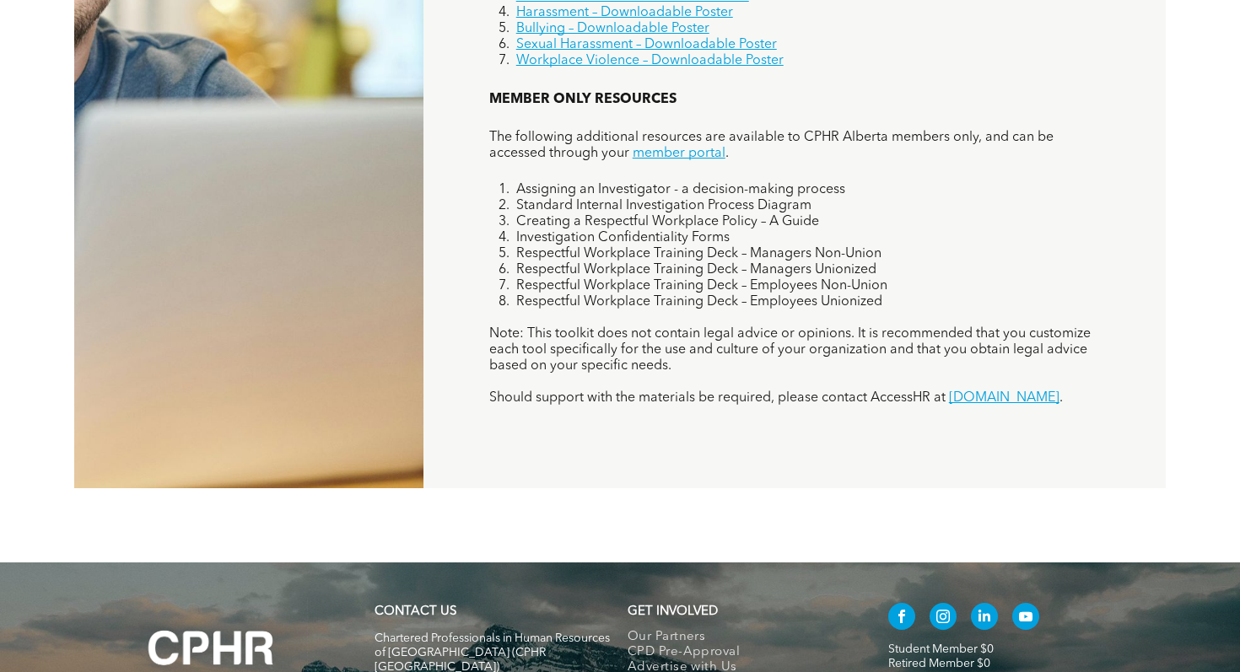
scroll to position [1568, 0]
